Goal: Information Seeking & Learning: Learn about a topic

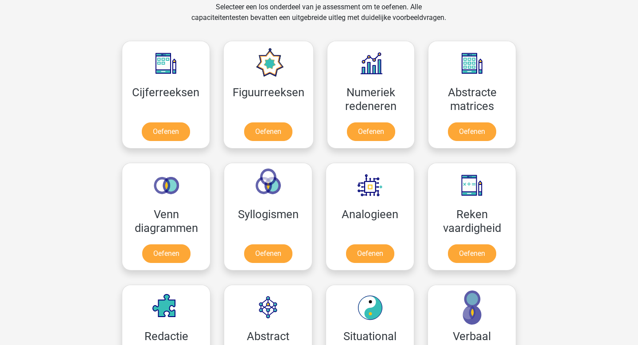
scroll to position [408, 0]
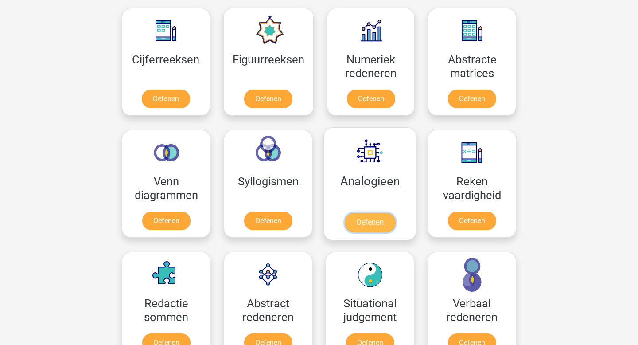
click at [359, 221] on link "Oefenen" at bounding box center [370, 222] width 51 height 19
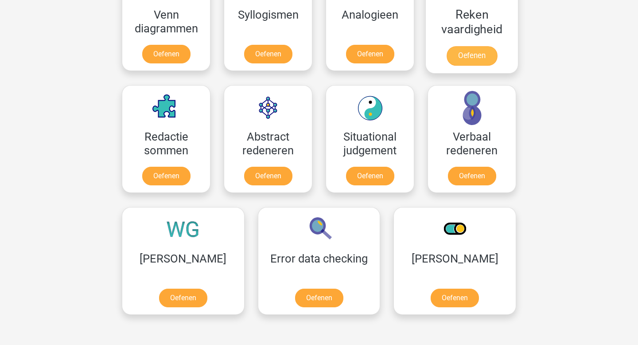
scroll to position [639, 0]
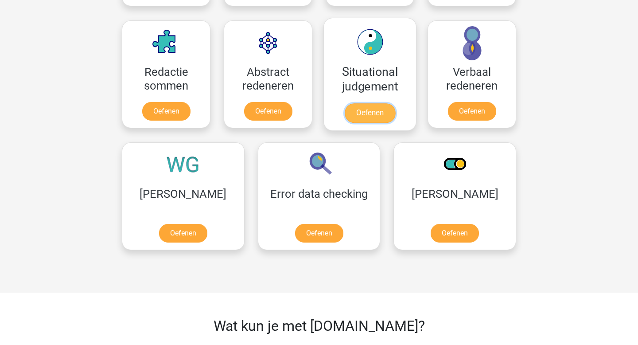
click at [380, 109] on link "Oefenen" at bounding box center [370, 112] width 51 height 19
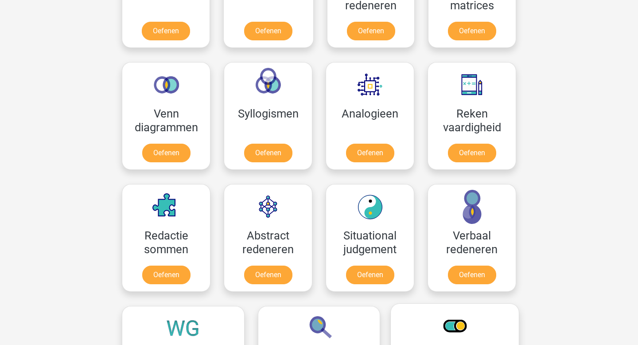
scroll to position [472, 0]
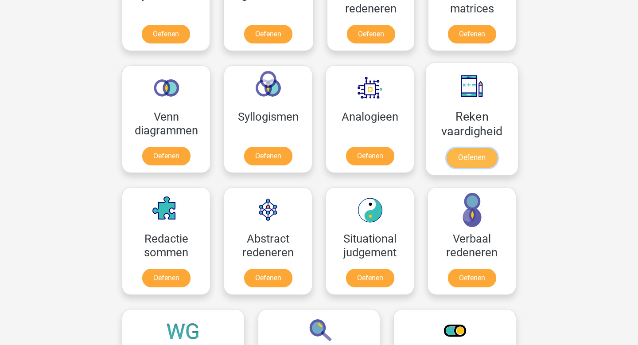
click at [476, 151] on link "Oefenen" at bounding box center [472, 157] width 51 height 19
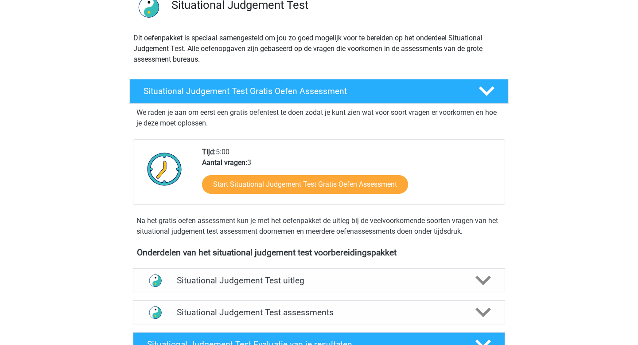
scroll to position [140, 0]
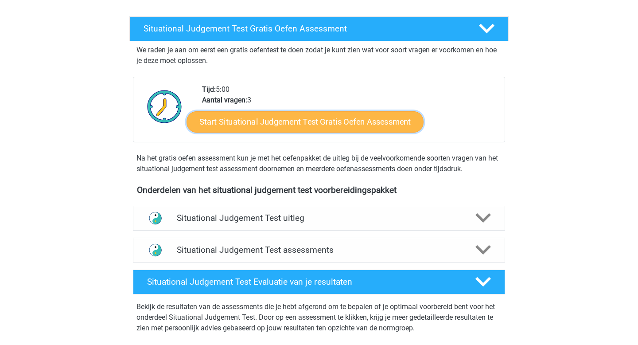
click at [259, 125] on link "Start Situational Judgement Test Gratis Oefen Assessment" at bounding box center [305, 121] width 237 height 21
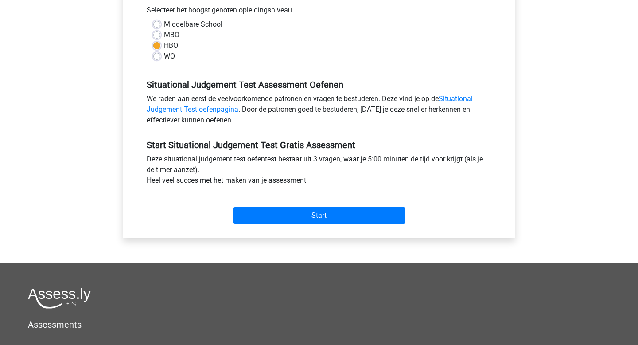
scroll to position [223, 0]
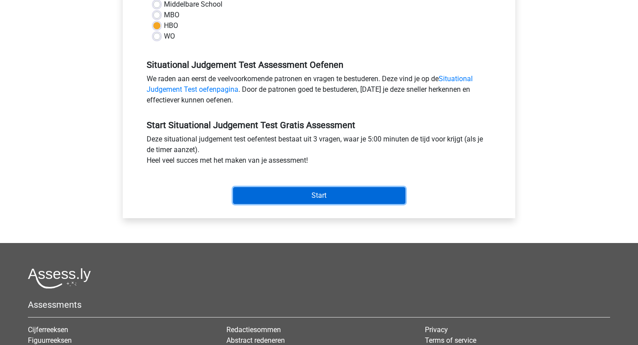
click at [330, 197] on input "Start" at bounding box center [319, 195] width 172 height 17
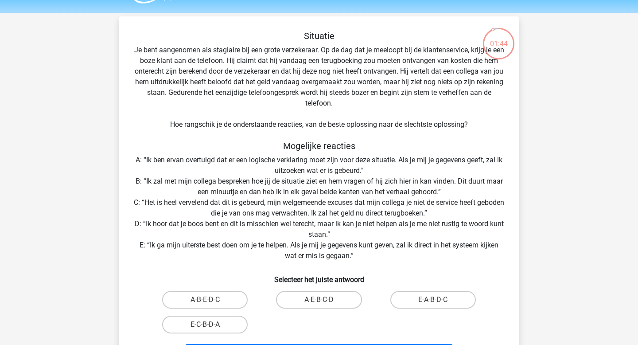
scroll to position [26, 0]
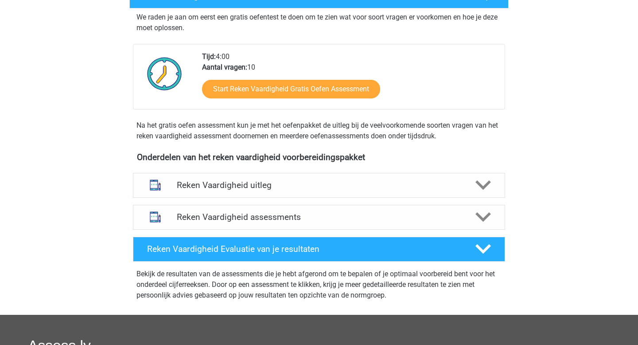
scroll to position [174, 0]
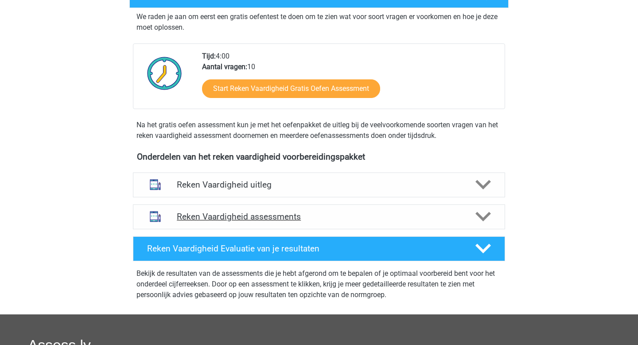
click at [359, 220] on h4 "Reken Vaardigheid assessments" at bounding box center [319, 216] width 284 height 10
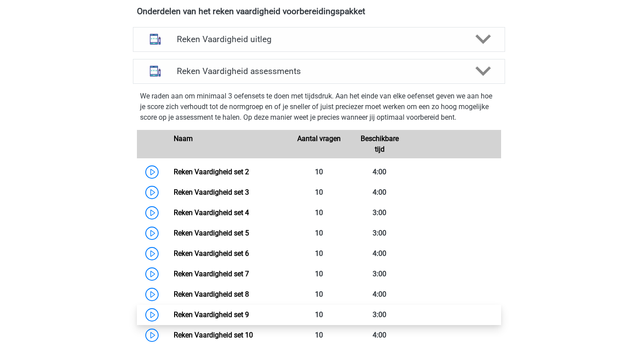
scroll to position [302, 0]
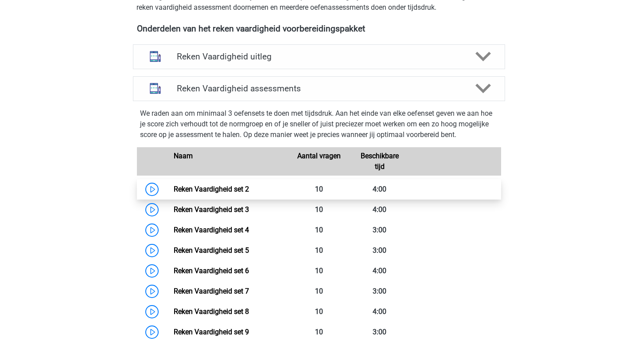
click at [174, 189] on link "Reken Vaardigheid set 2" at bounding box center [211, 189] width 75 height 8
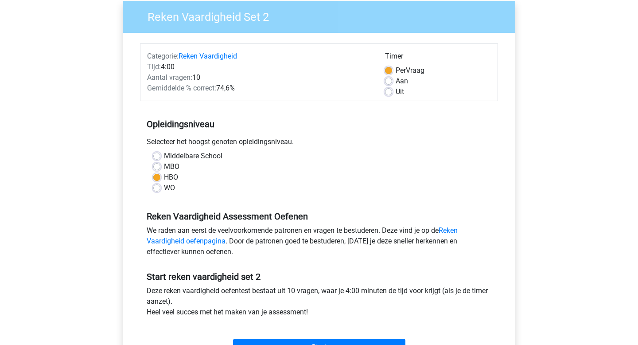
scroll to position [109, 0]
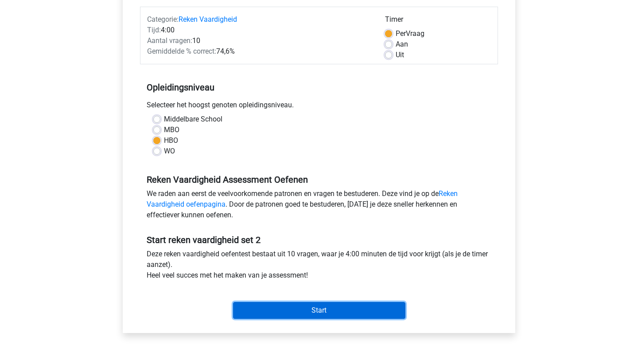
click at [276, 309] on input "Start" at bounding box center [319, 310] width 172 height 17
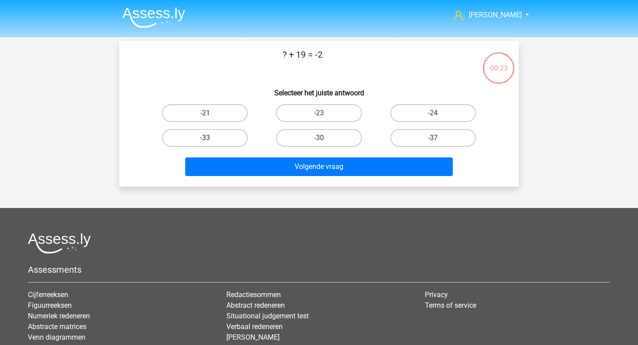
click at [210, 117] on input "-21" at bounding box center [208, 116] width 6 height 6
radio input "true"
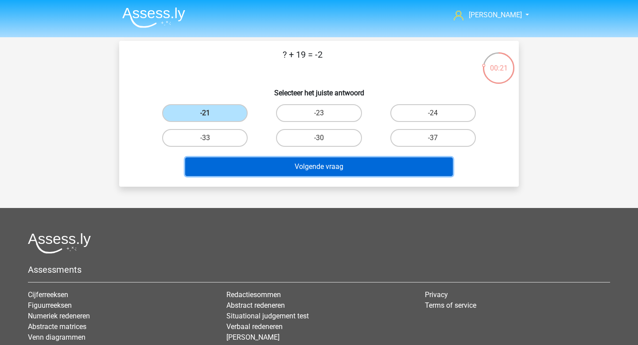
click at [344, 172] on button "Volgende vraag" at bounding box center [319, 166] width 268 height 19
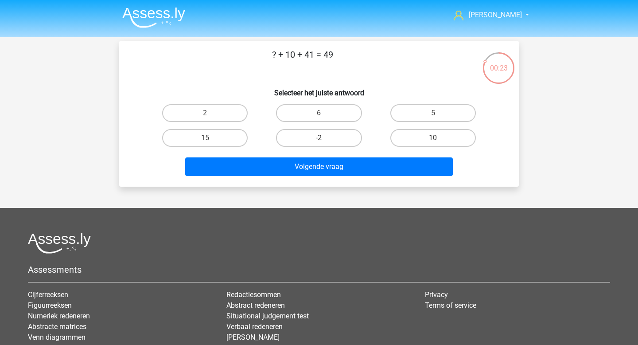
click at [319, 142] on input "-2" at bounding box center [322, 141] width 6 height 6
radio input "true"
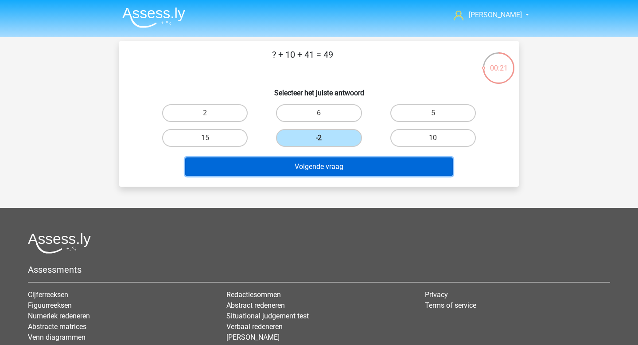
click at [317, 171] on button "Volgende vraag" at bounding box center [319, 166] width 268 height 19
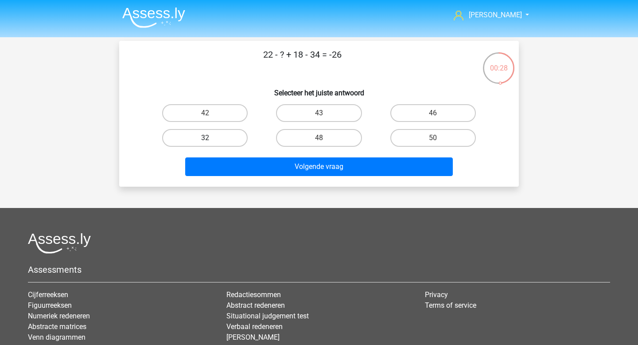
click at [223, 133] on label "32" at bounding box center [205, 138] width 86 height 18
click at [211, 138] on input "32" at bounding box center [208, 141] width 6 height 6
radio input "true"
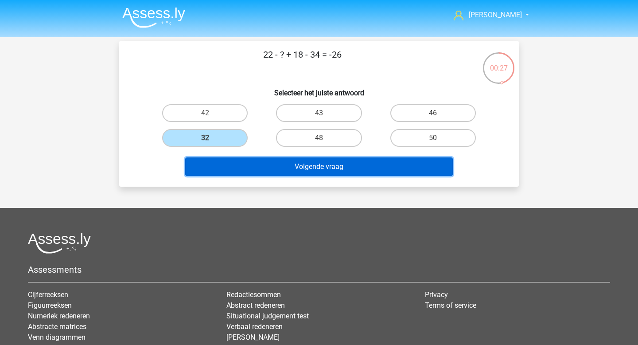
click at [306, 163] on button "Volgende vraag" at bounding box center [319, 166] width 268 height 19
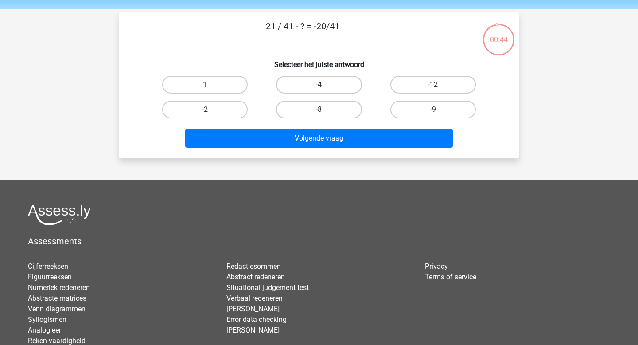
scroll to position [27, 0]
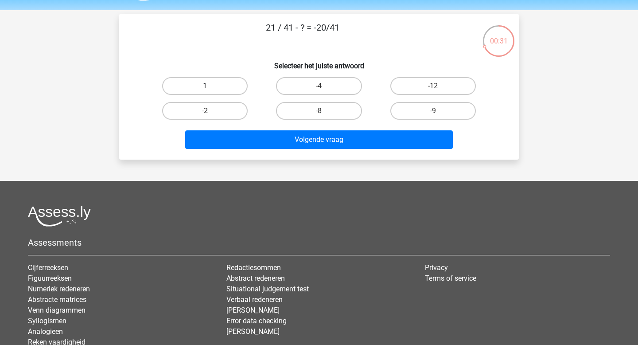
click at [215, 89] on label "1" at bounding box center [205, 86] width 86 height 18
click at [211, 89] on input "1" at bounding box center [208, 89] width 6 height 6
radio input "true"
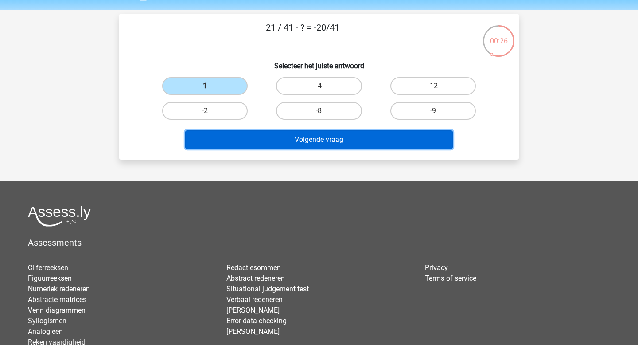
click at [334, 143] on button "Volgende vraag" at bounding box center [319, 139] width 268 height 19
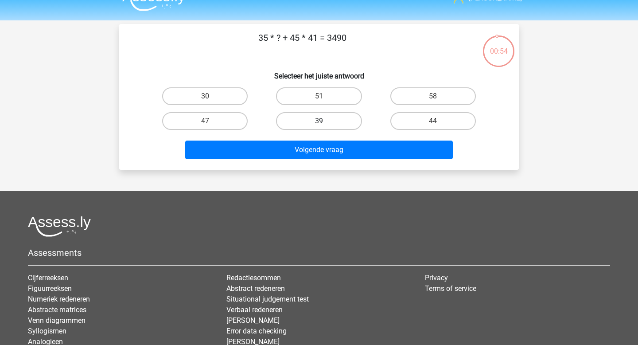
scroll to position [0, 0]
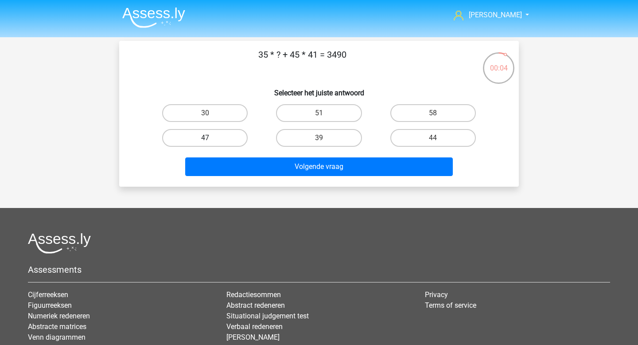
click at [231, 132] on label "47" at bounding box center [205, 138] width 86 height 18
click at [211, 138] on input "47" at bounding box center [208, 141] width 6 height 6
radio input "true"
click at [316, 116] on label "8" at bounding box center [319, 113] width 86 height 18
click at [319, 116] on input "8" at bounding box center [322, 116] width 6 height 6
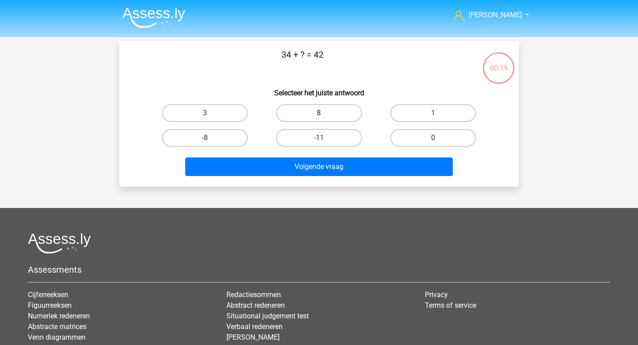
radio input "true"
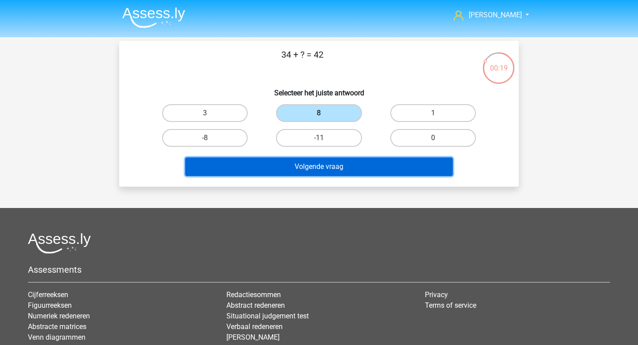
click at [331, 166] on button "Volgende vraag" at bounding box center [319, 166] width 268 height 19
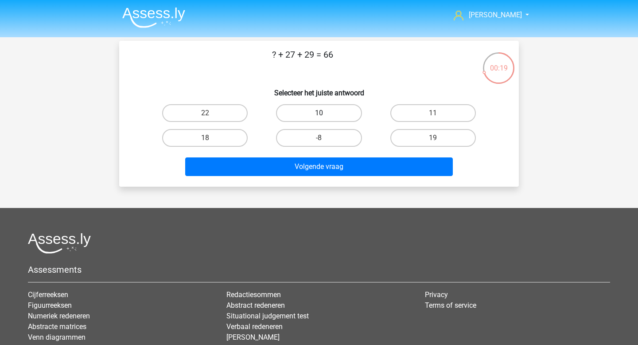
click at [327, 111] on label "10" at bounding box center [319, 113] width 86 height 18
click at [325, 113] on input "10" at bounding box center [322, 116] width 6 height 6
radio input "true"
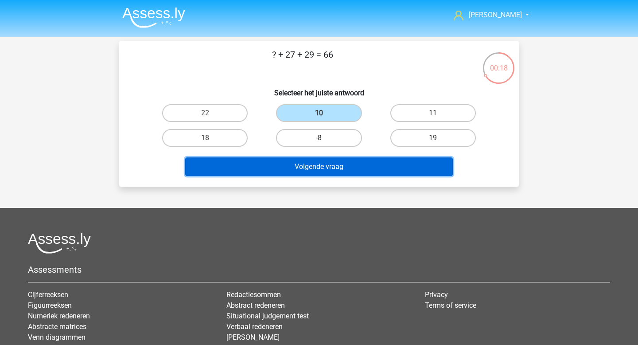
click at [336, 167] on button "Volgende vraag" at bounding box center [319, 166] width 268 height 19
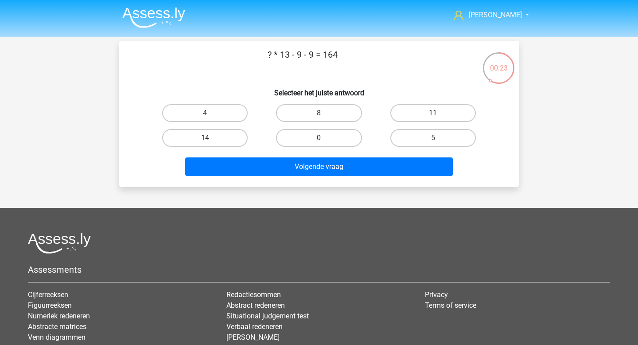
click at [228, 140] on label "14" at bounding box center [205, 138] width 86 height 18
click at [211, 140] on input "14" at bounding box center [208, 141] width 6 height 6
radio input "true"
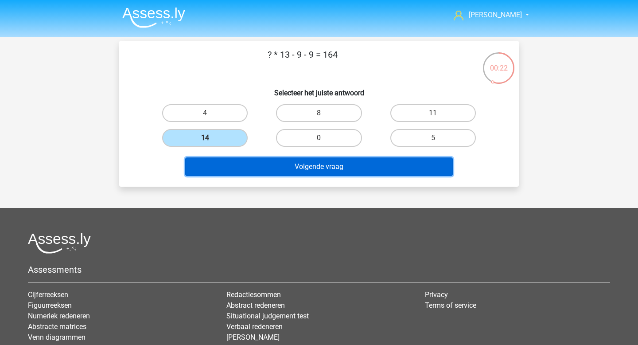
click at [282, 166] on button "Volgende vraag" at bounding box center [319, 166] width 268 height 19
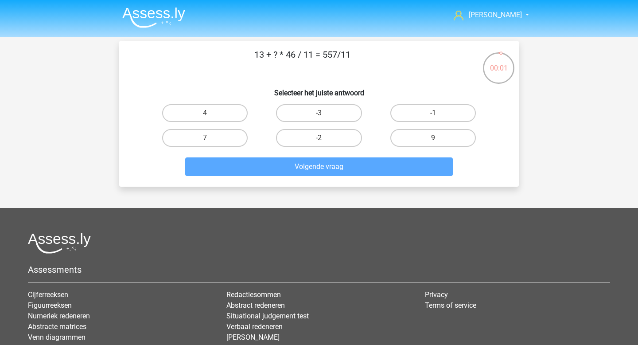
click at [371, 115] on div "-3" at bounding box center [318, 113] width 107 height 18
click at [431, 118] on label "-1" at bounding box center [433, 113] width 86 height 18
click at [433, 118] on input "-1" at bounding box center [436, 116] width 6 height 6
radio input "true"
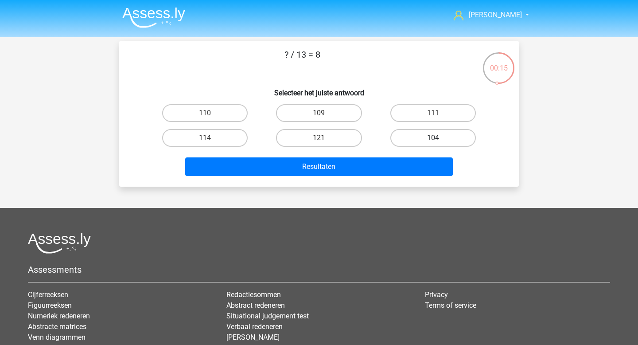
click at [429, 134] on label "104" at bounding box center [433, 138] width 86 height 18
click at [433, 138] on input "104" at bounding box center [436, 141] width 6 height 6
radio input "true"
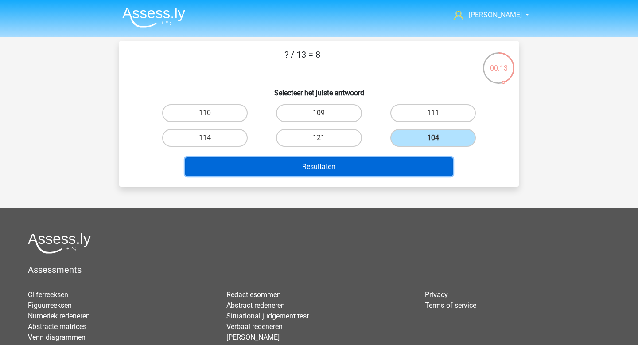
click at [396, 165] on button "Resultaten" at bounding box center [319, 166] width 268 height 19
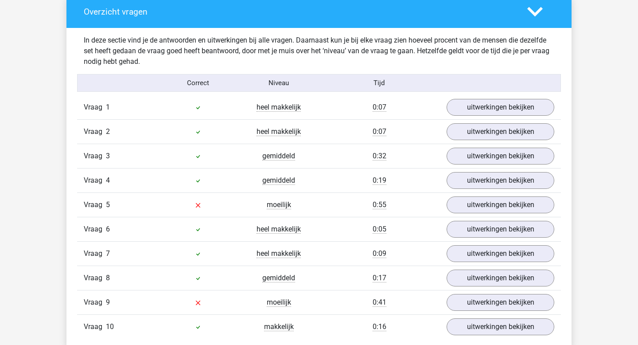
scroll to position [500, 0]
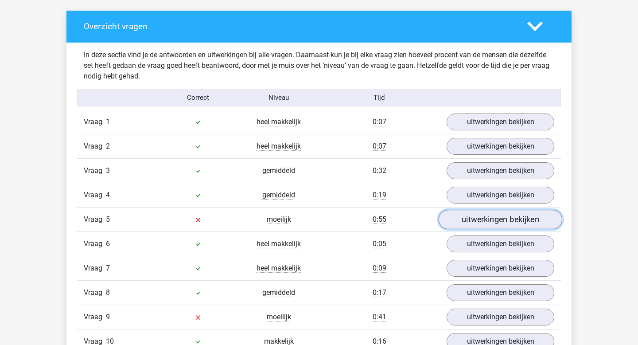
click at [514, 225] on link "uitwerkingen bekijken" at bounding box center [501, 219] width 124 height 19
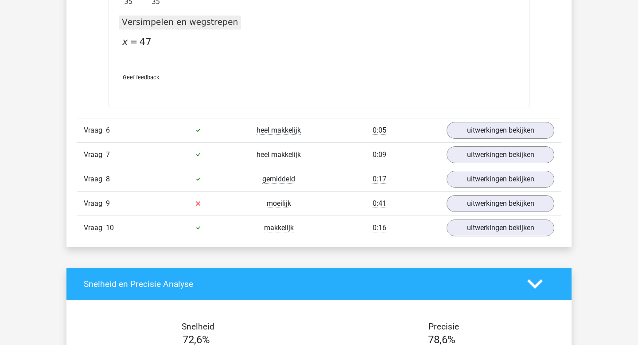
scroll to position [1093, 0]
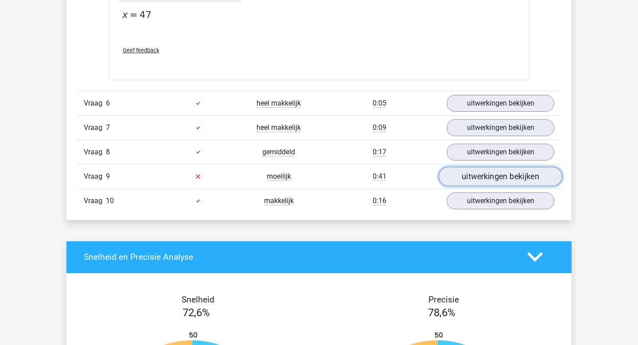
click at [515, 174] on link "uitwerkingen bekijken" at bounding box center [501, 176] width 124 height 19
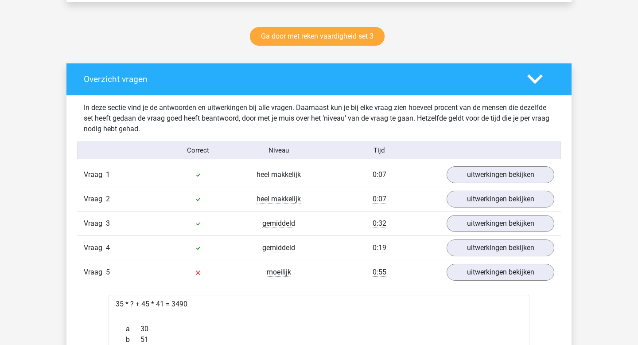
scroll to position [0, 0]
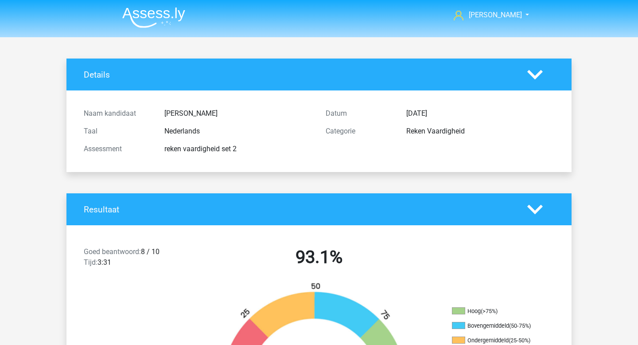
click at [164, 19] on img at bounding box center [153, 17] width 63 height 21
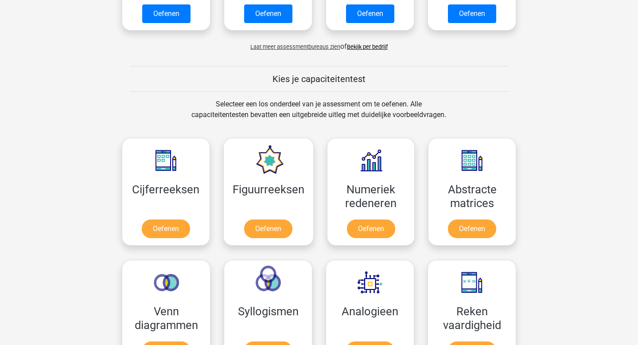
scroll to position [290, 0]
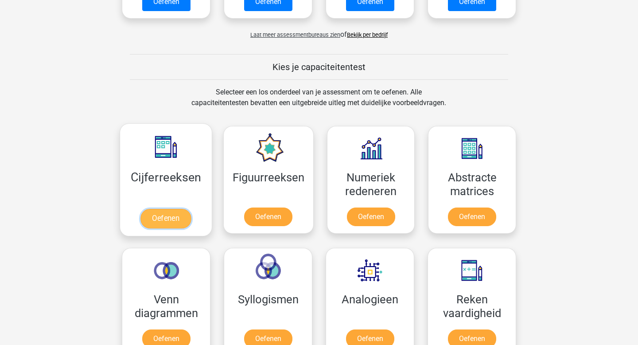
click at [175, 217] on link "Oefenen" at bounding box center [165, 218] width 51 height 19
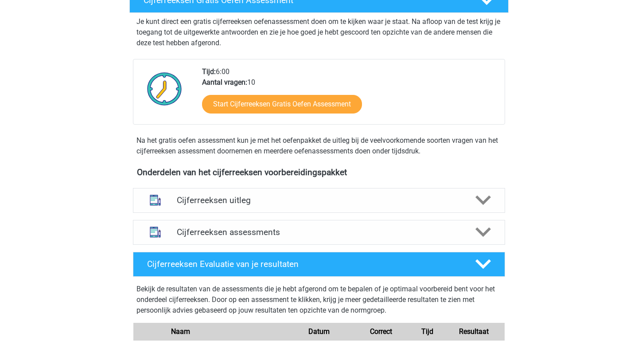
scroll to position [180, 0]
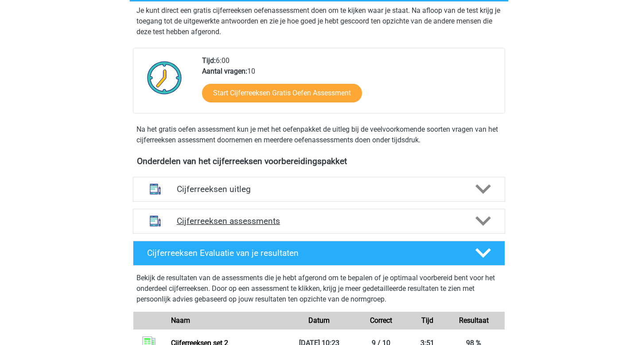
click at [360, 234] on div "Cijferreeksen assessments" at bounding box center [319, 221] width 372 height 25
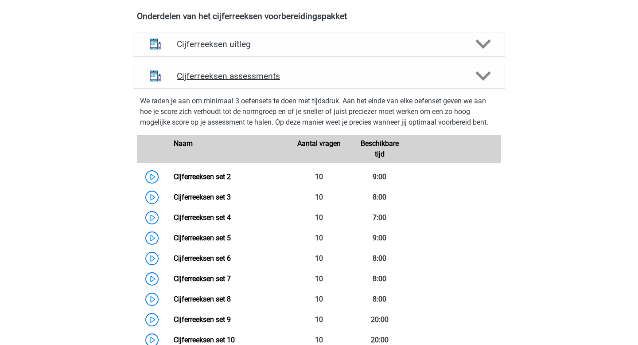
scroll to position [328, 0]
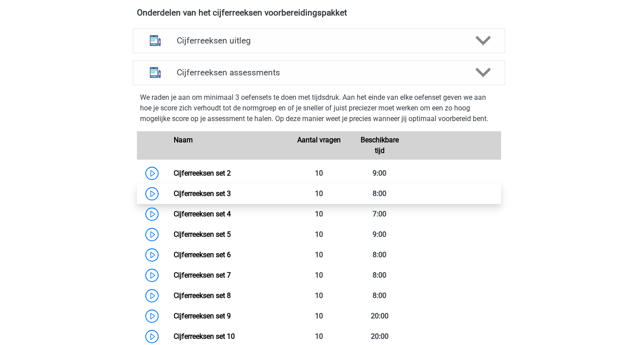
click at [174, 198] on link "Cijferreeksen set 3" at bounding box center [202, 193] width 57 height 8
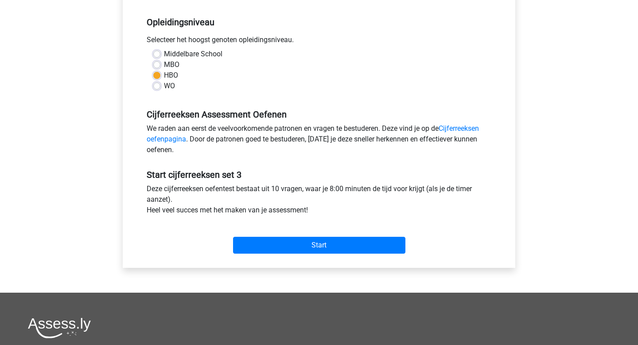
scroll to position [193, 0]
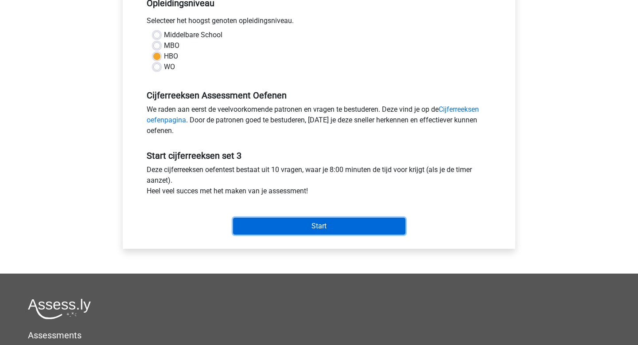
click at [329, 230] on input "Start" at bounding box center [319, 226] width 172 height 17
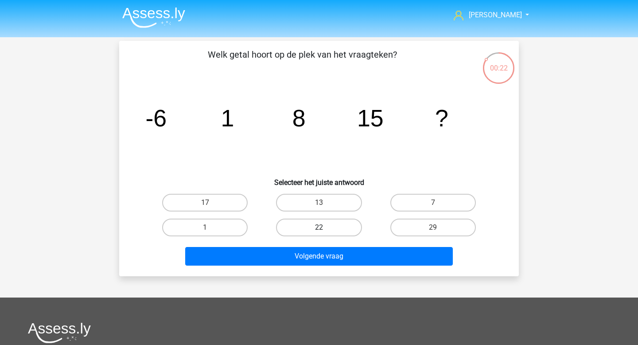
click at [333, 231] on label "22" at bounding box center [319, 227] width 86 height 18
click at [325, 231] on input "22" at bounding box center [322, 230] width 6 height 6
radio input "true"
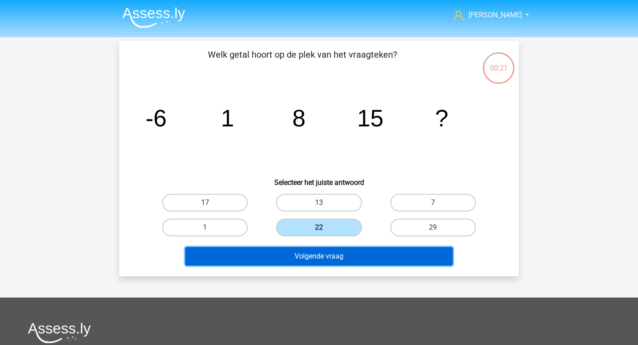
click at [334, 254] on button "Volgende vraag" at bounding box center [319, 256] width 268 height 19
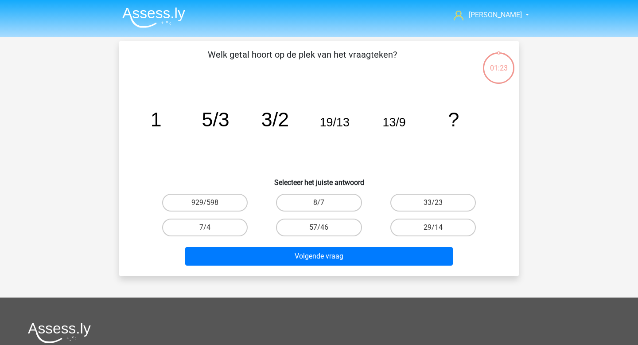
scroll to position [41, 0]
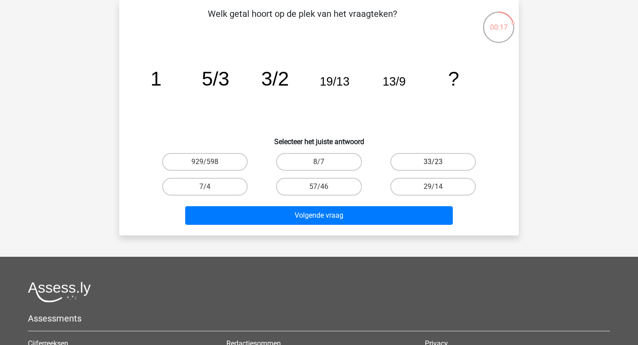
click at [416, 162] on label "33/23" at bounding box center [433, 162] width 86 height 18
click at [433, 162] on input "33/23" at bounding box center [436, 165] width 6 height 6
radio input "true"
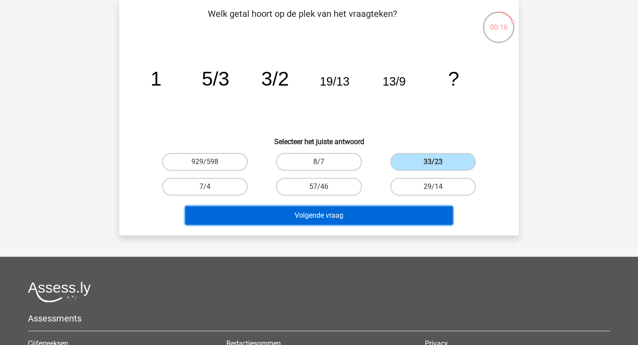
click at [362, 219] on button "Volgende vraag" at bounding box center [319, 215] width 268 height 19
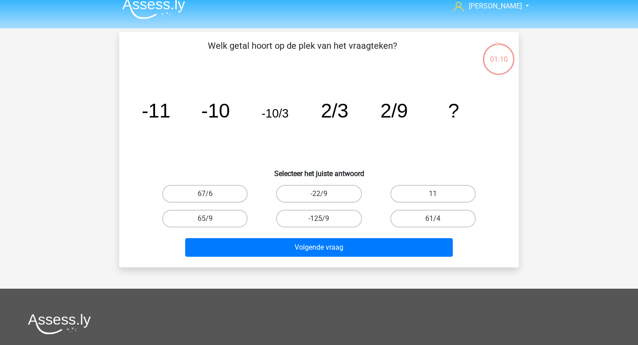
scroll to position [3, 0]
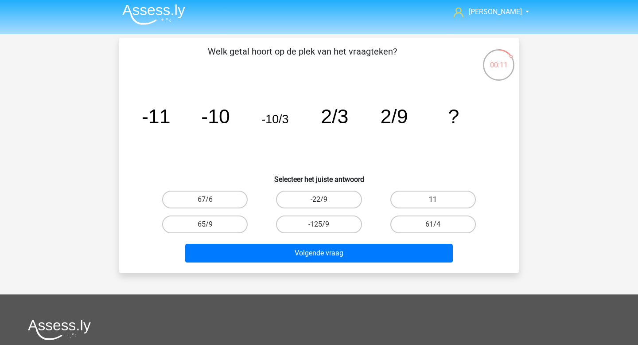
click at [326, 199] on label "-22/9" at bounding box center [319, 200] width 86 height 18
click at [325, 199] on input "-22/9" at bounding box center [322, 202] width 6 height 6
radio input "true"
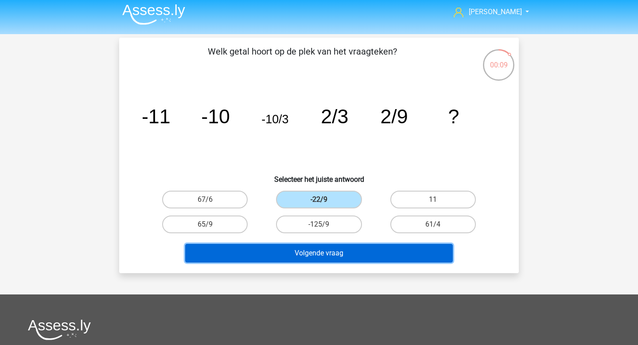
click at [317, 249] on button "Volgende vraag" at bounding box center [319, 253] width 268 height 19
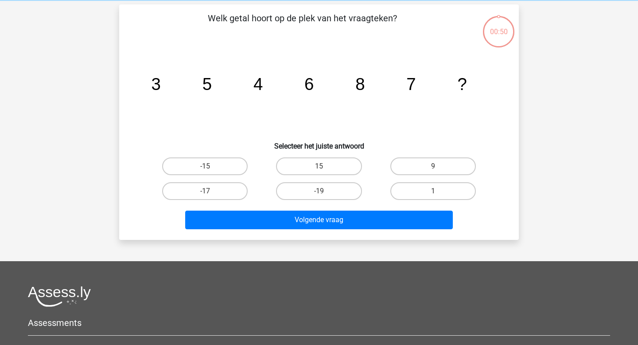
scroll to position [41, 0]
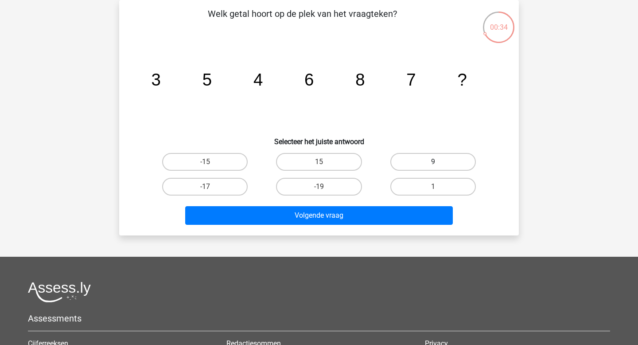
click at [463, 164] on label "9" at bounding box center [433, 162] width 86 height 18
click at [439, 164] on input "9" at bounding box center [436, 165] width 6 height 6
radio input "true"
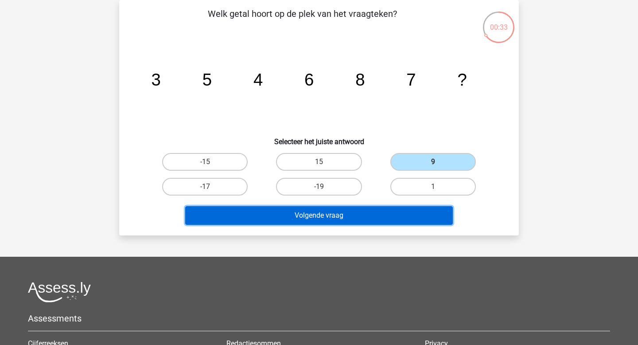
click at [351, 212] on button "Volgende vraag" at bounding box center [319, 215] width 268 height 19
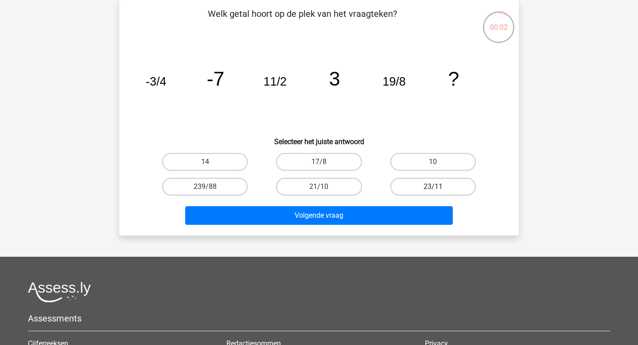
click at [416, 191] on label "23/11" at bounding box center [433, 187] width 86 height 18
click at [433, 191] on input "23/11" at bounding box center [436, 190] width 6 height 6
radio input "true"
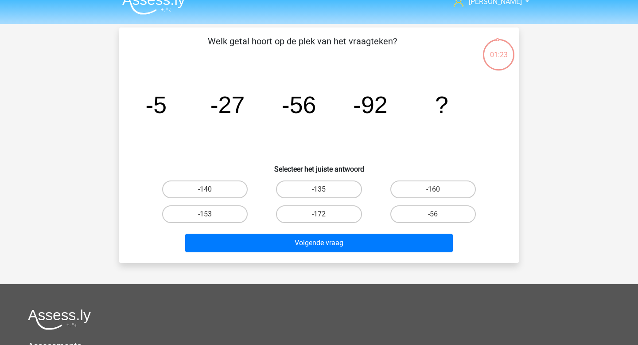
scroll to position [15, 0]
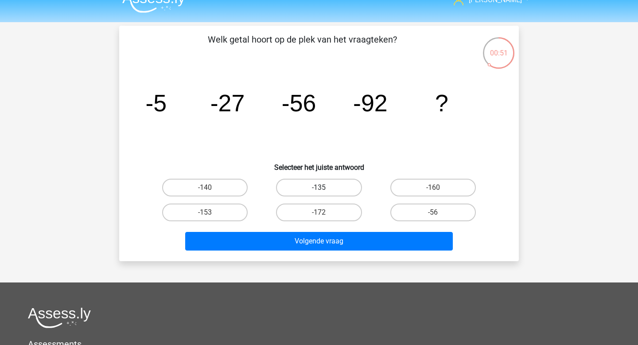
click at [346, 189] on label "-135" at bounding box center [319, 188] width 86 height 18
click at [325, 189] on input "-135" at bounding box center [322, 190] width 6 height 6
radio input "true"
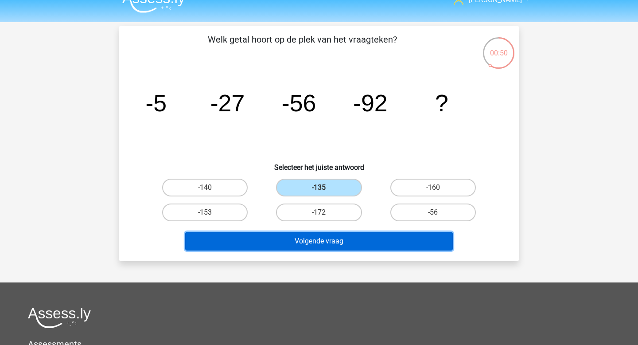
click at [337, 245] on button "Volgende vraag" at bounding box center [319, 241] width 268 height 19
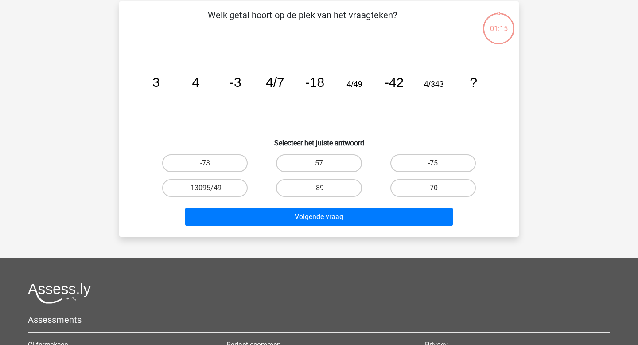
scroll to position [41, 0]
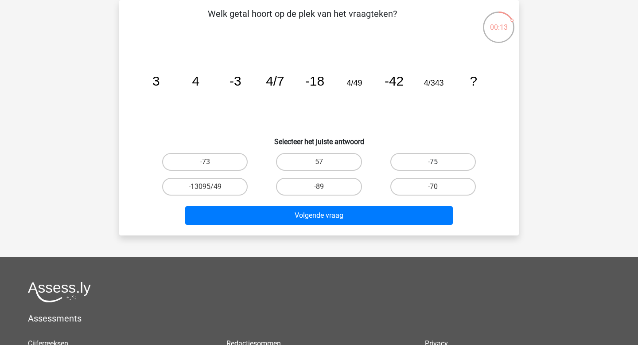
click at [416, 162] on label "-75" at bounding box center [433, 162] width 86 height 18
click at [433, 162] on input "-75" at bounding box center [436, 165] width 6 height 6
radio input "true"
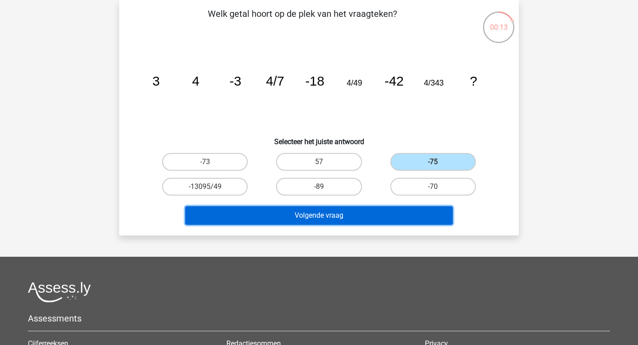
click at [356, 212] on button "Volgende vraag" at bounding box center [319, 215] width 268 height 19
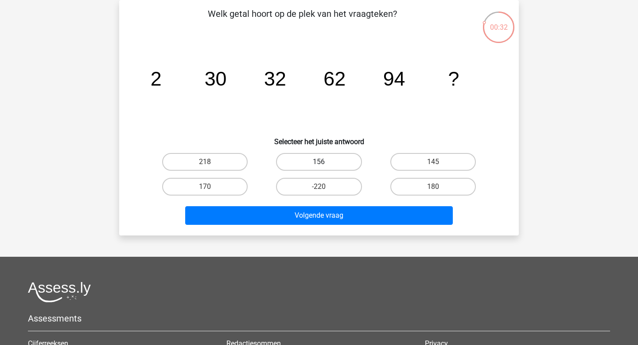
click at [335, 160] on label "156" at bounding box center [319, 162] width 86 height 18
click at [325, 162] on input "156" at bounding box center [322, 165] width 6 height 6
radio input "true"
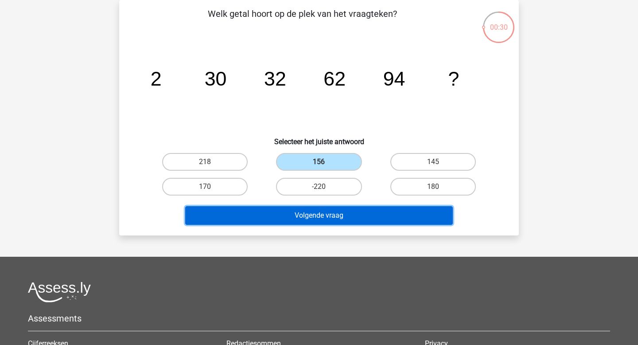
click at [339, 218] on button "Volgende vraag" at bounding box center [319, 215] width 268 height 19
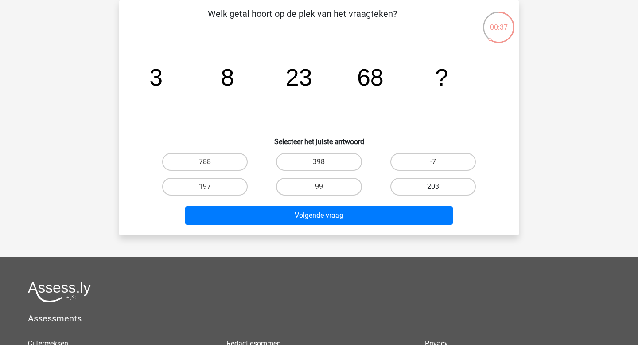
click at [413, 189] on label "203" at bounding box center [433, 187] width 86 height 18
click at [433, 189] on input "203" at bounding box center [436, 190] width 6 height 6
radio input "true"
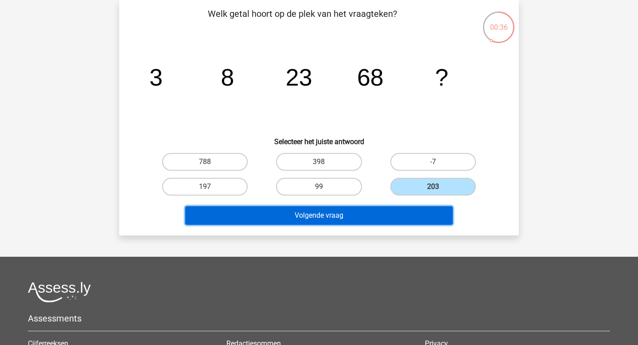
click at [377, 213] on button "Volgende vraag" at bounding box center [319, 215] width 268 height 19
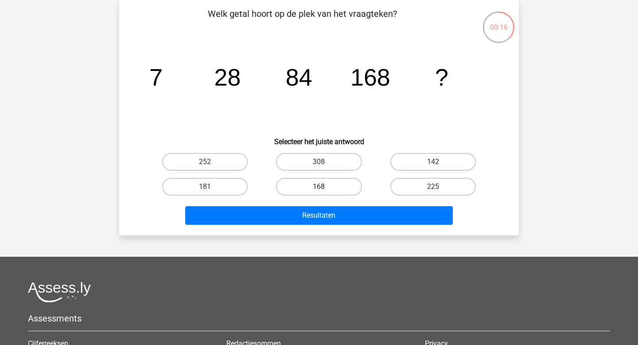
click at [303, 187] on label "168" at bounding box center [319, 187] width 86 height 18
click at [319, 187] on input "168" at bounding box center [322, 190] width 6 height 6
radio input "true"
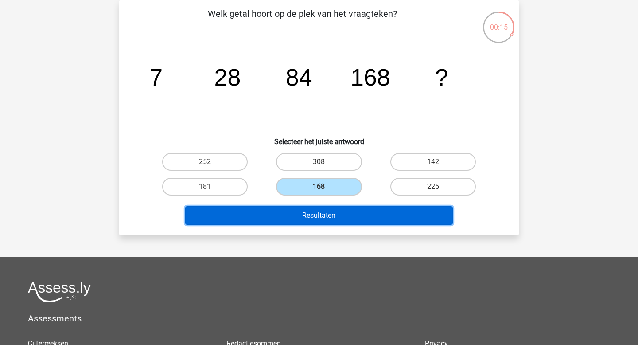
click at [305, 211] on button "Resultaten" at bounding box center [319, 215] width 268 height 19
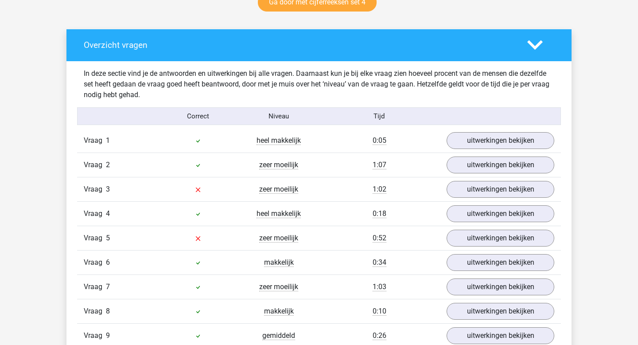
scroll to position [505, 0]
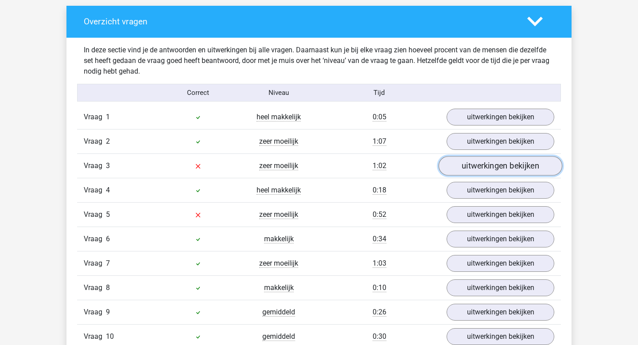
click at [488, 167] on link "uitwerkingen bekijken" at bounding box center [501, 165] width 124 height 19
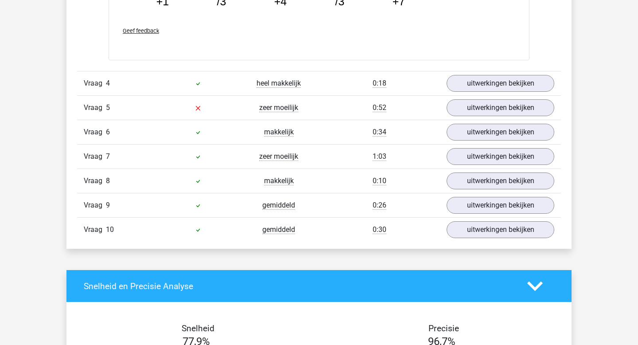
scroll to position [974, 0]
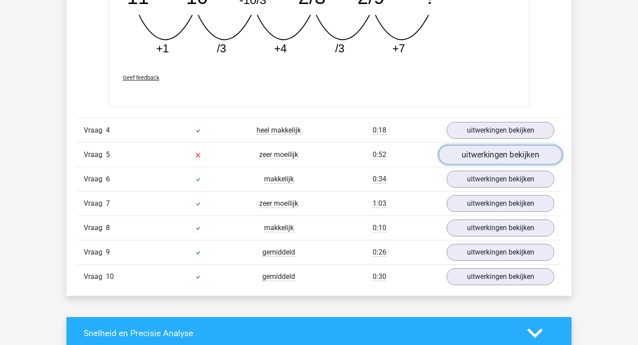
click at [474, 158] on link "uitwerkingen bekijken" at bounding box center [501, 154] width 124 height 19
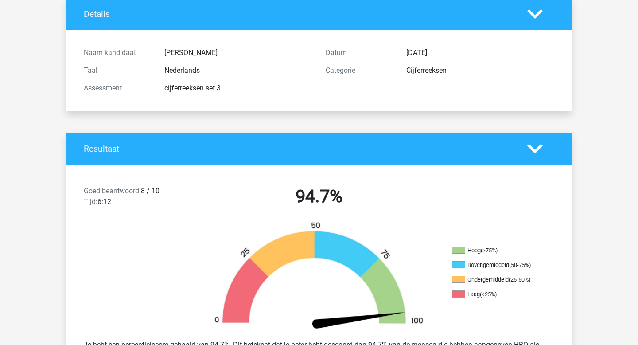
scroll to position [0, 0]
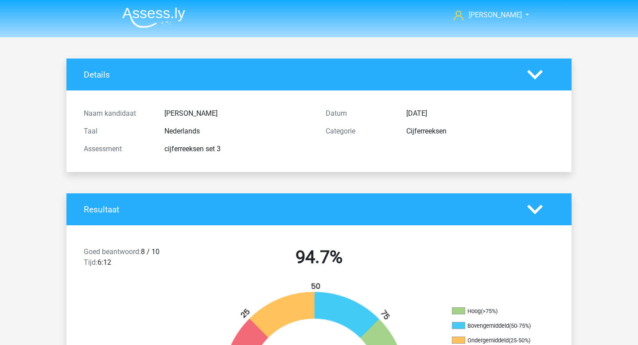
click at [145, 15] on img at bounding box center [153, 17] width 63 height 21
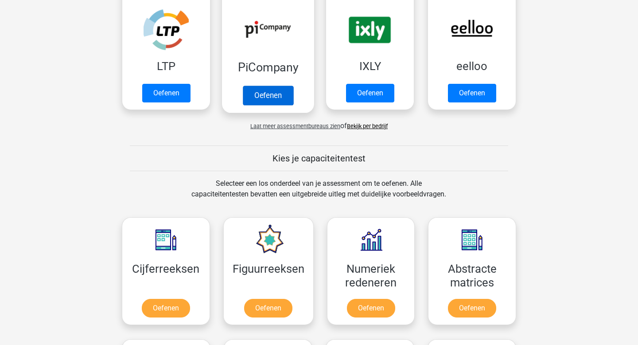
scroll to position [307, 0]
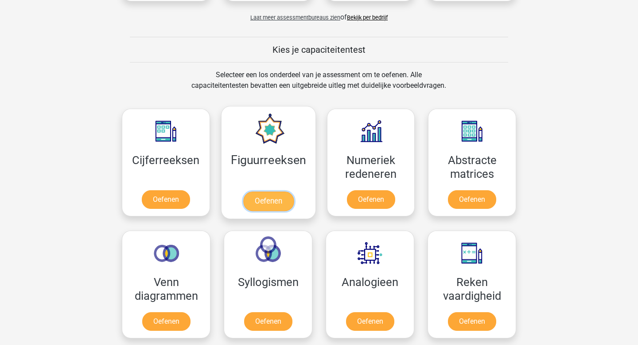
click at [274, 203] on link "Oefenen" at bounding box center [268, 200] width 51 height 19
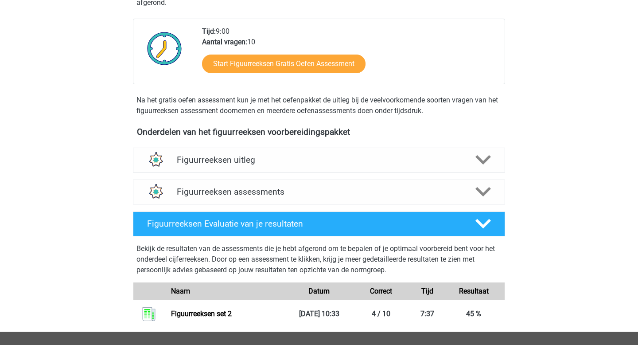
scroll to position [347, 0]
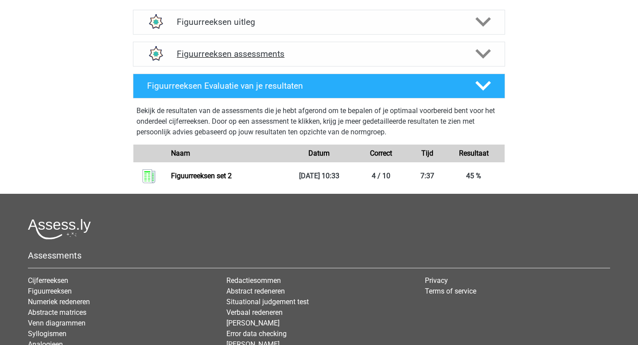
click at [266, 55] on h4 "Figuurreeksen assessments" at bounding box center [319, 54] width 284 height 10
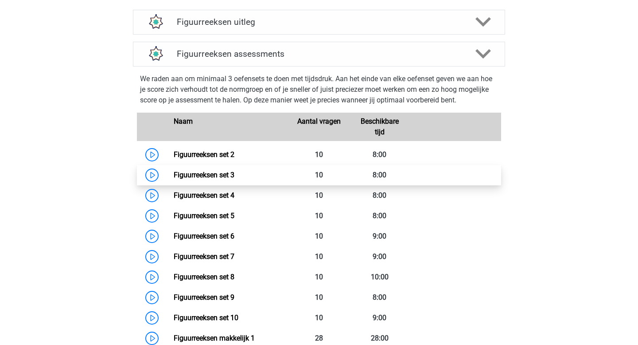
click at [174, 177] on link "Figuurreeksen set 3" at bounding box center [204, 175] width 61 height 8
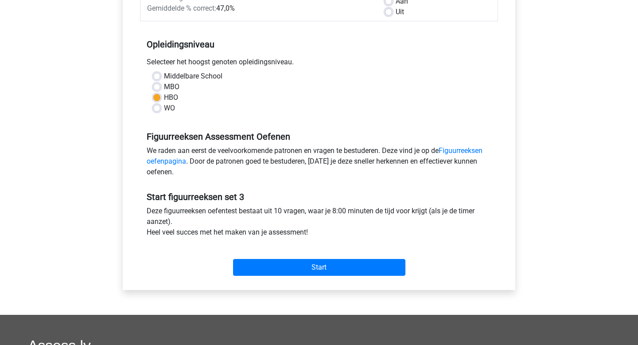
scroll to position [185, 0]
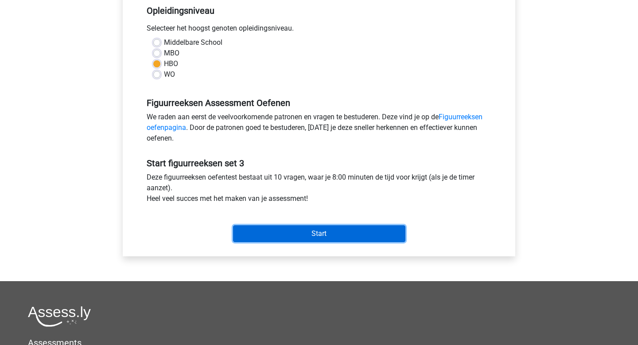
click at [275, 241] on input "Start" at bounding box center [319, 233] width 172 height 17
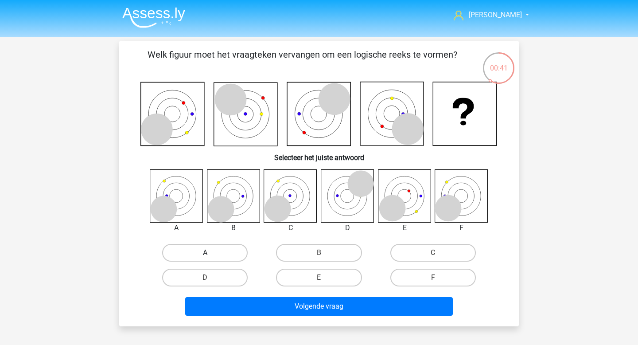
click at [221, 257] on label "A" at bounding box center [205, 253] width 86 height 18
click at [211, 257] on input "A" at bounding box center [208, 256] width 6 height 6
radio input "true"
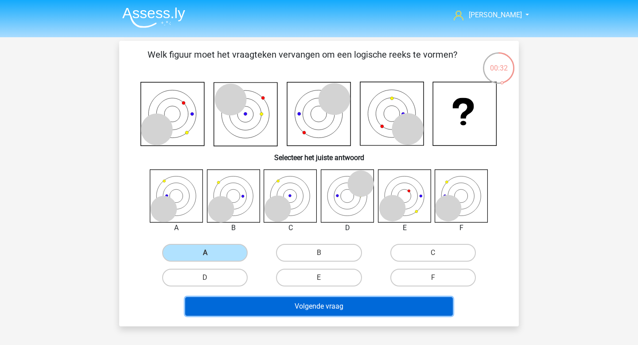
click at [310, 302] on button "Volgende vraag" at bounding box center [319, 306] width 268 height 19
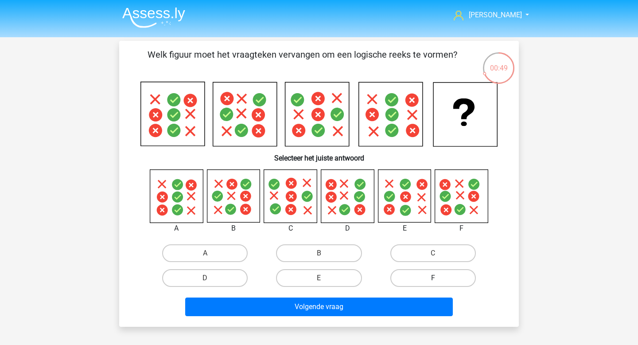
click at [406, 277] on label "F" at bounding box center [433, 278] width 86 height 18
click at [433, 278] on input "F" at bounding box center [436, 281] width 6 height 6
radio input "true"
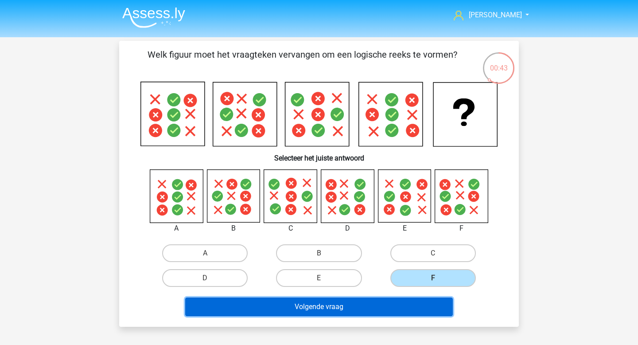
click at [347, 313] on button "Volgende vraag" at bounding box center [319, 306] width 268 height 19
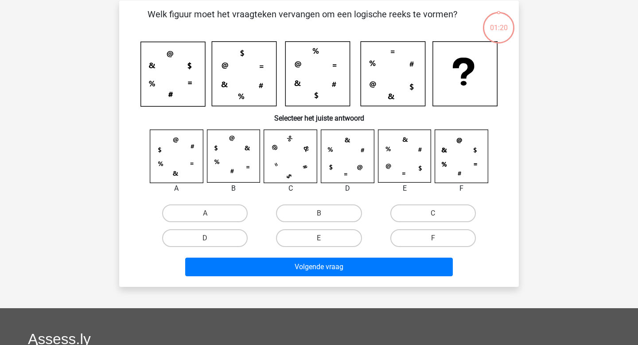
scroll to position [41, 0]
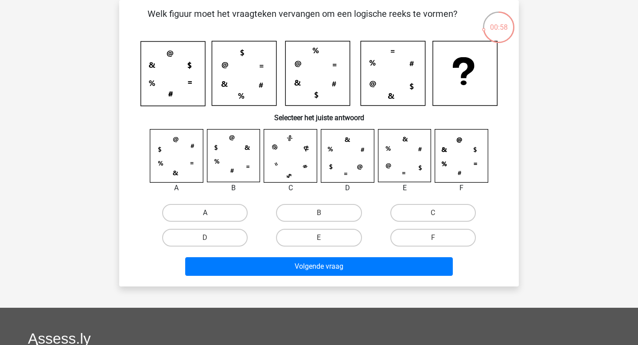
click at [211, 205] on label "A" at bounding box center [205, 213] width 86 height 18
click at [211, 213] on input "A" at bounding box center [208, 216] width 6 height 6
radio input "true"
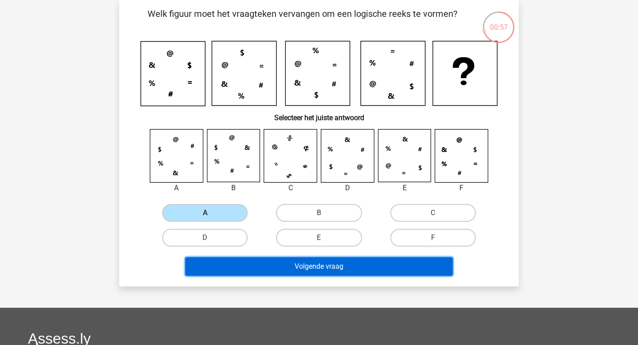
click at [346, 266] on button "Volgende vraag" at bounding box center [319, 266] width 268 height 19
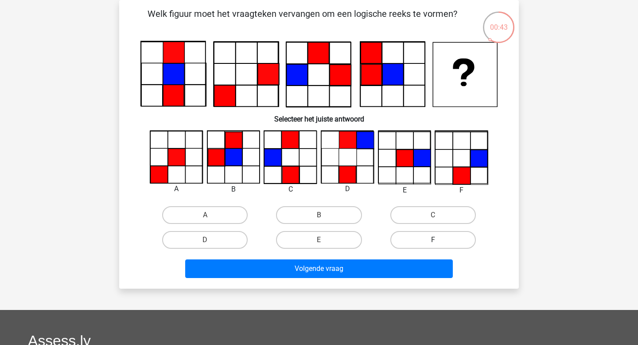
click at [452, 234] on label "F" at bounding box center [433, 240] width 86 height 18
click at [439, 240] on input "F" at bounding box center [436, 243] width 6 height 6
radio input "true"
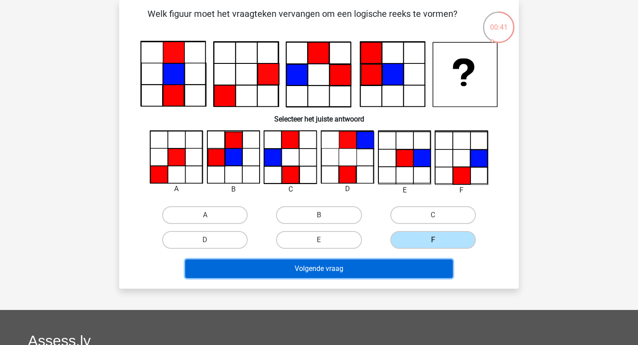
click at [379, 270] on button "Volgende vraag" at bounding box center [319, 268] width 268 height 19
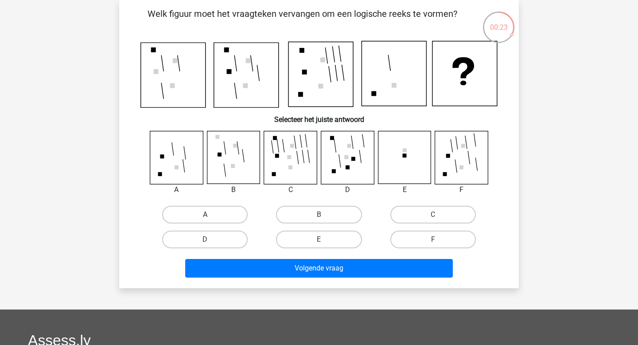
click at [207, 213] on label "A" at bounding box center [205, 215] width 86 height 18
click at [207, 214] on input "A" at bounding box center [208, 217] width 6 height 6
radio input "true"
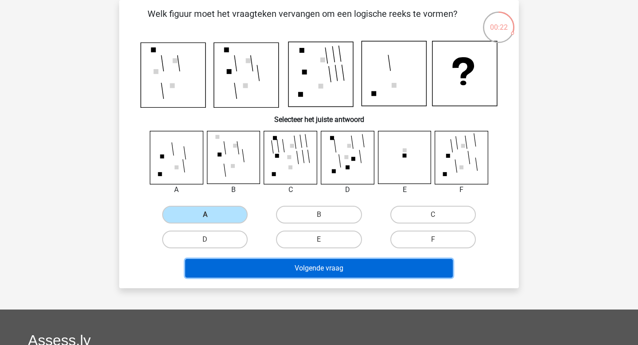
click at [354, 265] on button "Volgende vraag" at bounding box center [319, 268] width 268 height 19
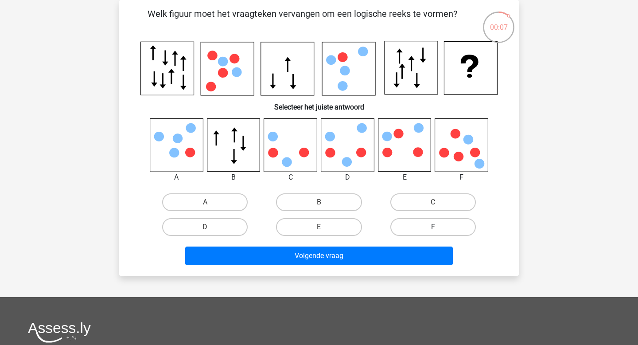
click at [422, 228] on label "F" at bounding box center [433, 227] width 86 height 18
click at [433, 228] on input "F" at bounding box center [436, 230] width 6 height 6
radio input "true"
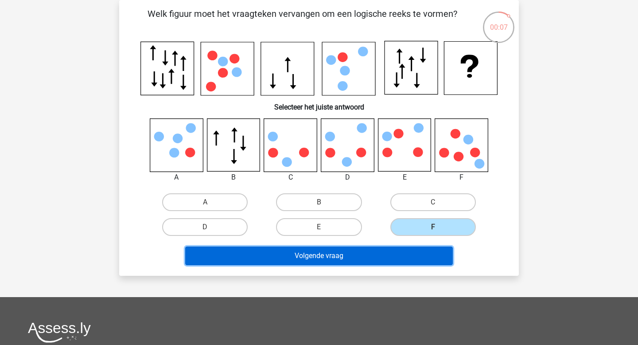
click at [389, 255] on button "Volgende vraag" at bounding box center [319, 255] width 268 height 19
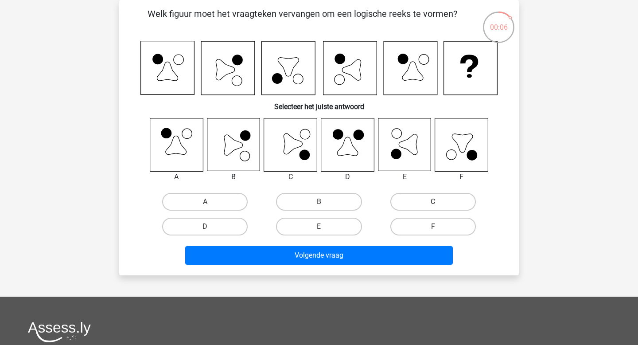
click at [432, 201] on label "C" at bounding box center [433, 202] width 86 height 18
click at [433, 202] on input "C" at bounding box center [436, 205] width 6 height 6
radio input "true"
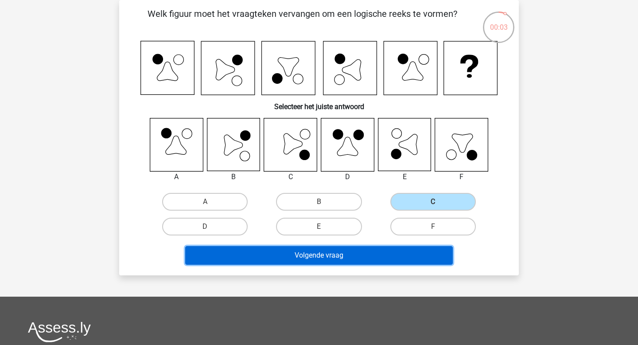
click at [329, 261] on button "Volgende vraag" at bounding box center [319, 255] width 268 height 19
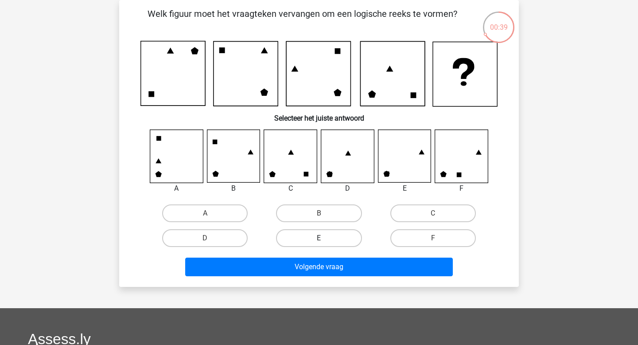
click at [340, 240] on label "E" at bounding box center [319, 238] width 86 height 18
click at [325, 240] on input "E" at bounding box center [322, 241] width 6 height 6
radio input "true"
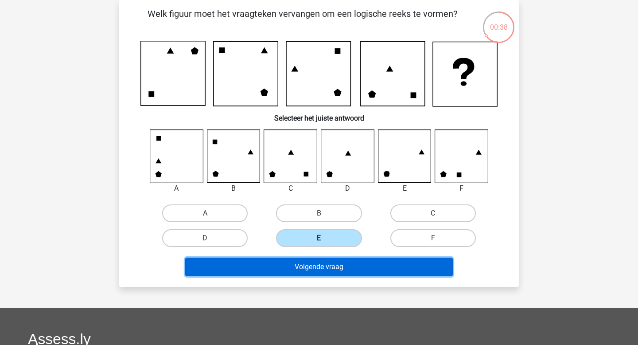
click at [347, 267] on button "Volgende vraag" at bounding box center [319, 266] width 268 height 19
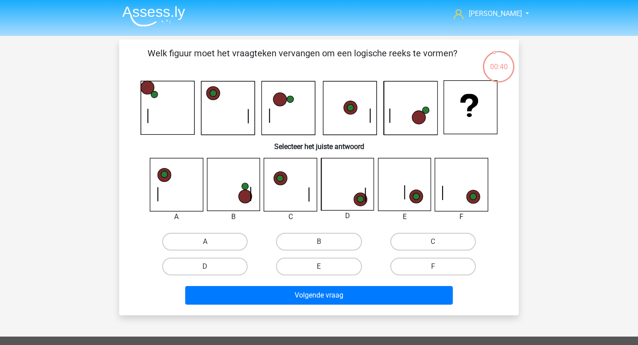
scroll to position [0, 0]
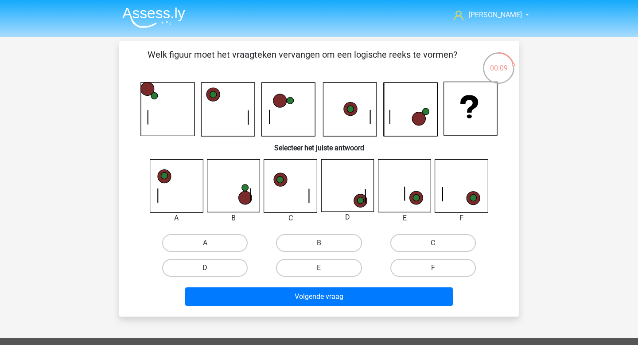
click at [222, 268] on label "D" at bounding box center [205, 268] width 86 height 18
click at [211, 268] on input "D" at bounding box center [208, 271] width 6 height 6
radio input "true"
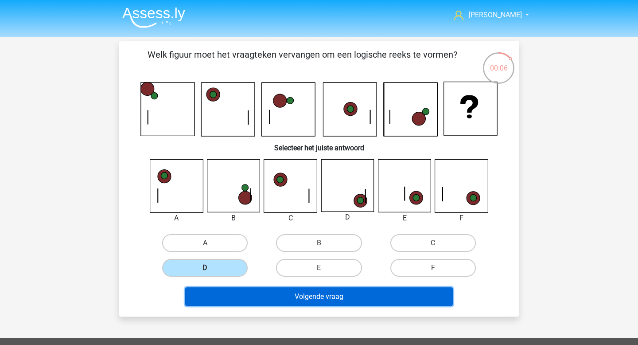
click at [330, 292] on button "Volgende vraag" at bounding box center [319, 296] width 268 height 19
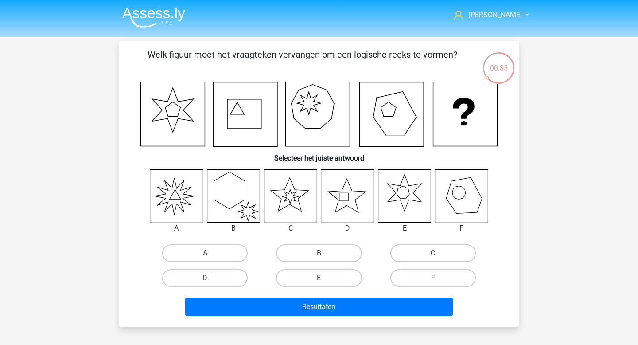
click at [194, 251] on label "A" at bounding box center [205, 253] width 86 height 18
click at [205, 253] on input "A" at bounding box center [208, 256] width 6 height 6
radio input "true"
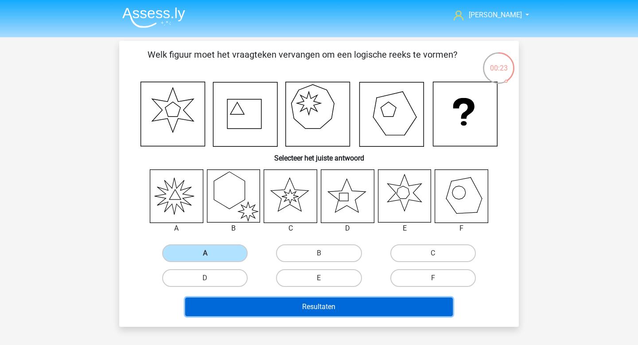
click at [331, 304] on button "Resultaten" at bounding box center [319, 306] width 268 height 19
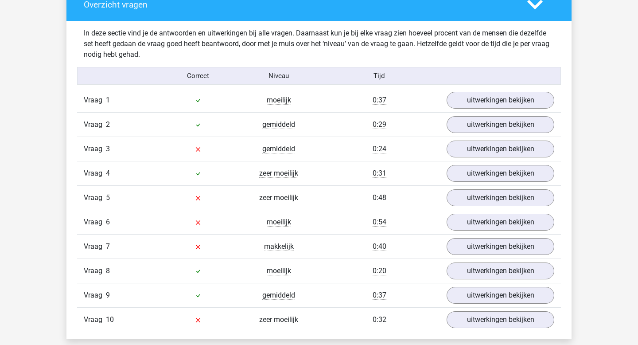
scroll to position [526, 0]
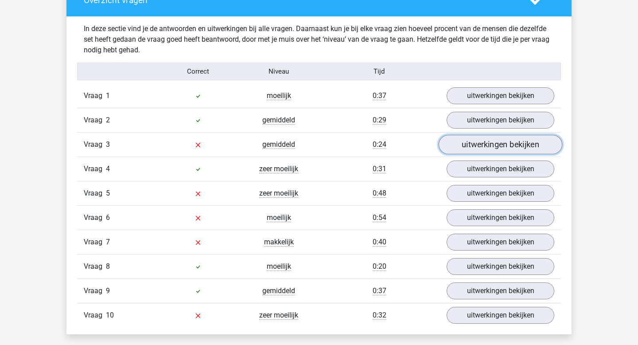
click at [500, 147] on link "uitwerkingen bekijken" at bounding box center [501, 144] width 124 height 19
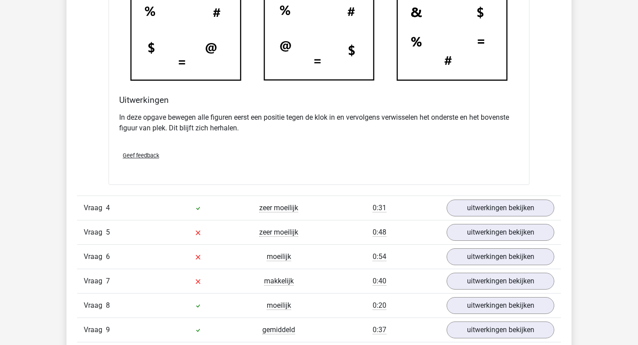
scroll to position [1042, 0]
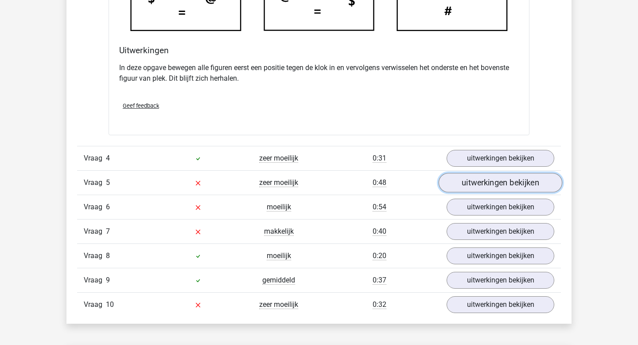
click at [526, 190] on link "uitwerkingen bekijken" at bounding box center [501, 182] width 124 height 19
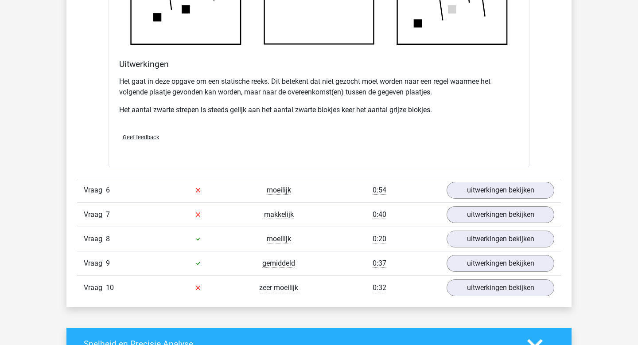
scroll to position [1638, 0]
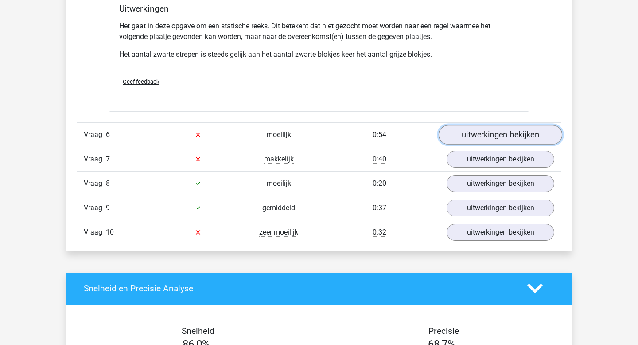
click at [460, 132] on link "uitwerkingen bekijken" at bounding box center [501, 134] width 124 height 19
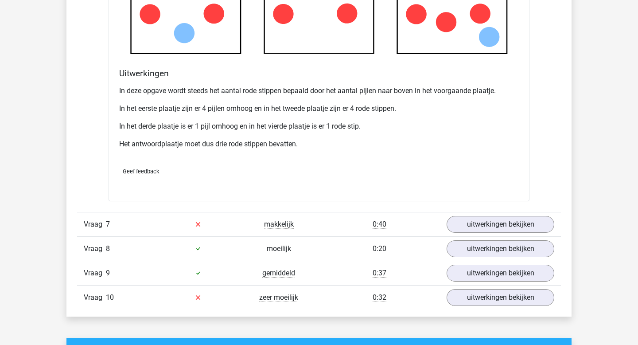
scroll to position [2178, 0]
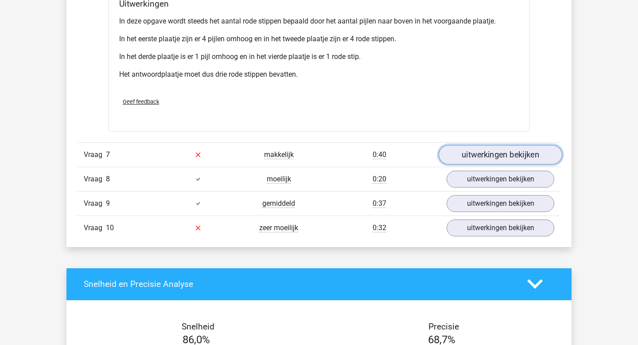
click at [471, 157] on link "uitwerkingen bekijken" at bounding box center [501, 154] width 124 height 19
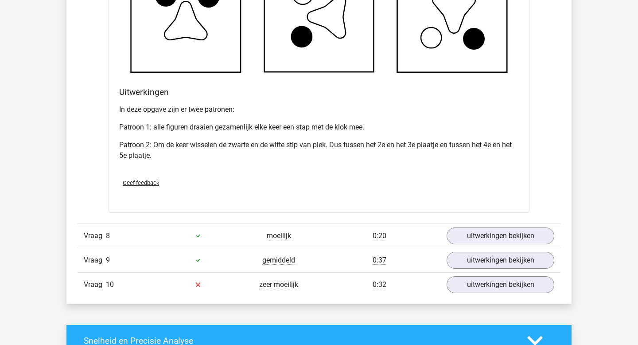
scroll to position [2650, 0]
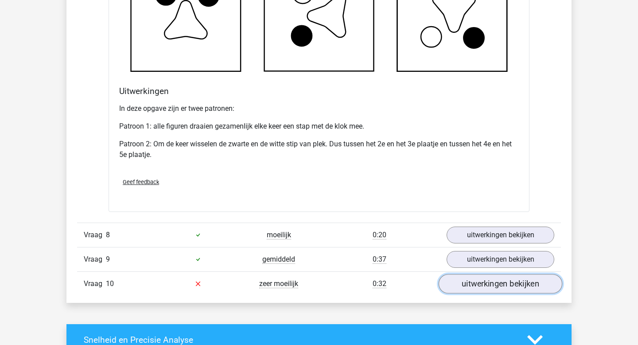
click at [484, 280] on link "uitwerkingen bekijken" at bounding box center [501, 283] width 124 height 19
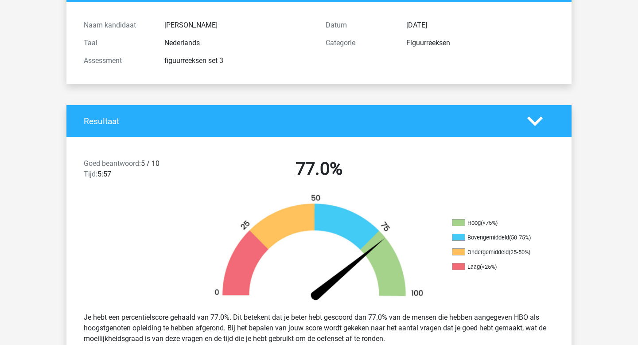
scroll to position [0, 0]
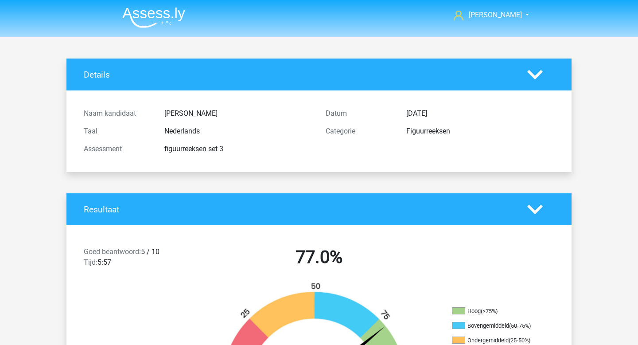
click at [133, 17] on img at bounding box center [153, 17] width 63 height 21
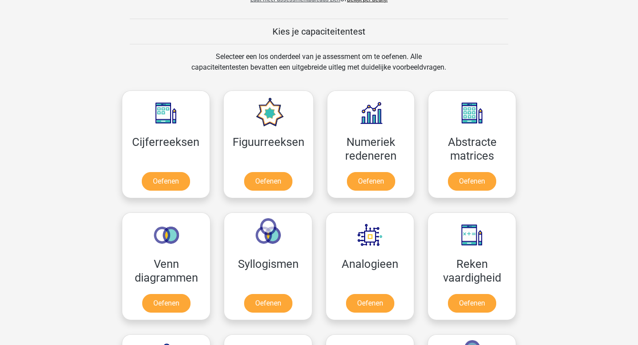
scroll to position [366, 0]
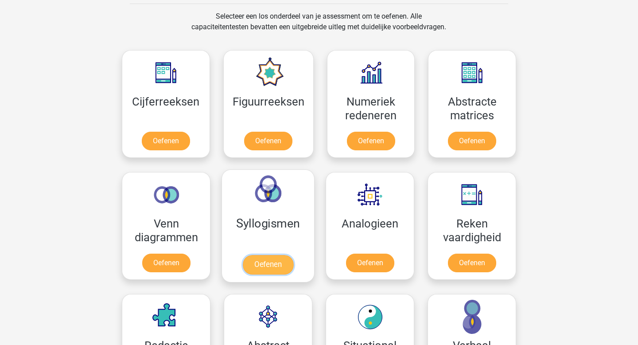
click at [279, 265] on link "Oefenen" at bounding box center [268, 264] width 51 height 19
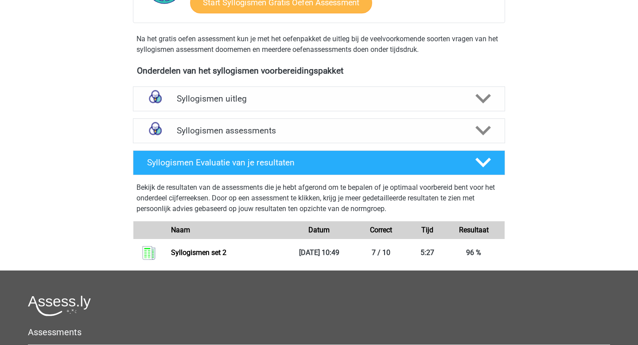
scroll to position [294, 0]
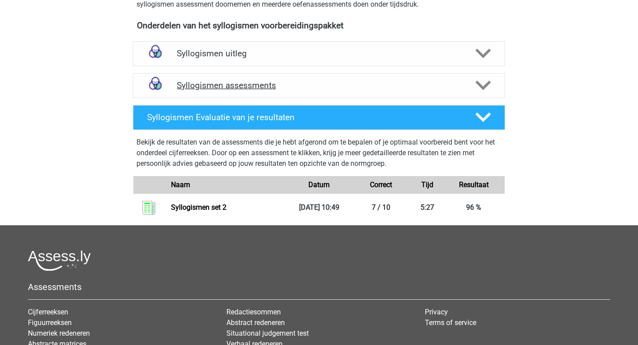
click at [284, 84] on h4 "Syllogismen assessments" at bounding box center [319, 85] width 284 height 10
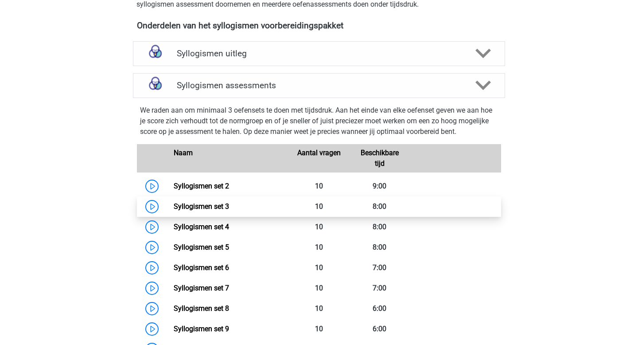
click at [174, 210] on link "Syllogismen set 3" at bounding box center [201, 206] width 55 height 8
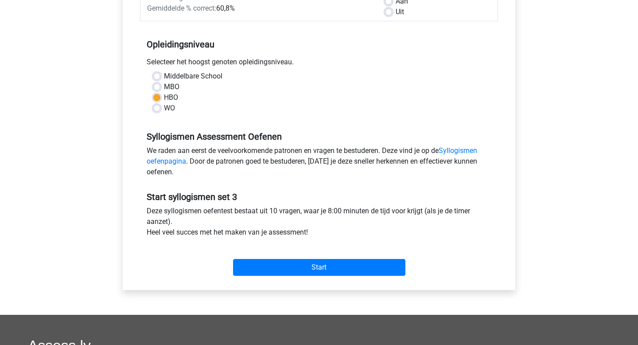
scroll to position [214, 0]
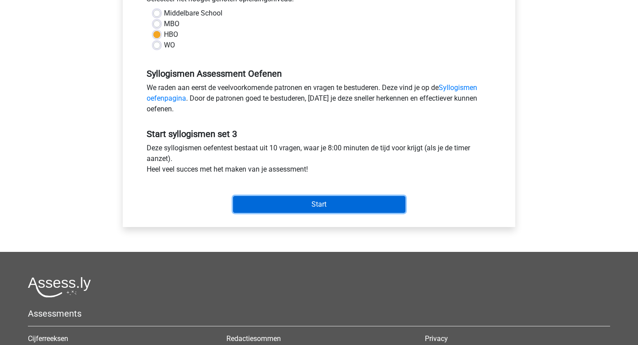
click at [302, 210] on input "Start" at bounding box center [319, 204] width 172 height 17
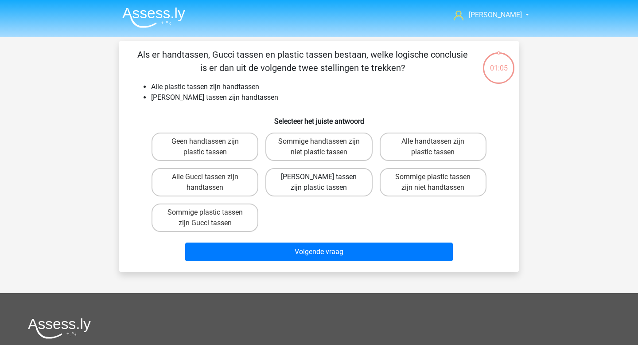
scroll to position [0, 0]
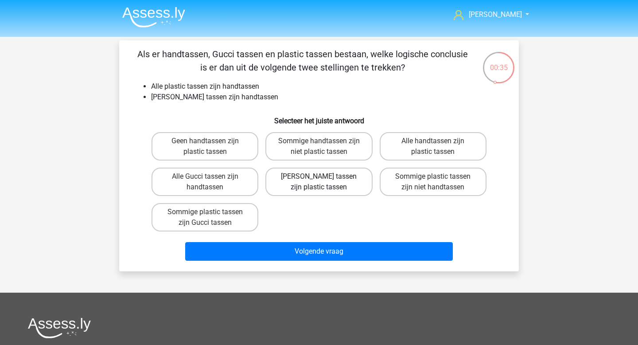
click at [333, 184] on label "[PERSON_NAME] tassen zijn plastic tassen" at bounding box center [318, 181] width 107 height 28
click at [325, 182] on input "[PERSON_NAME] tassen zijn plastic tassen" at bounding box center [322, 179] width 6 height 6
radio input "true"
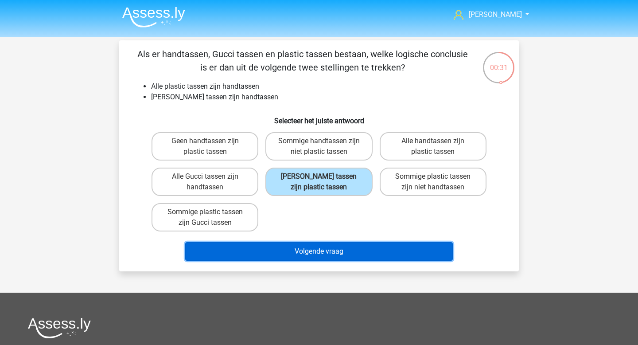
click at [307, 257] on button "Volgende vraag" at bounding box center [319, 251] width 268 height 19
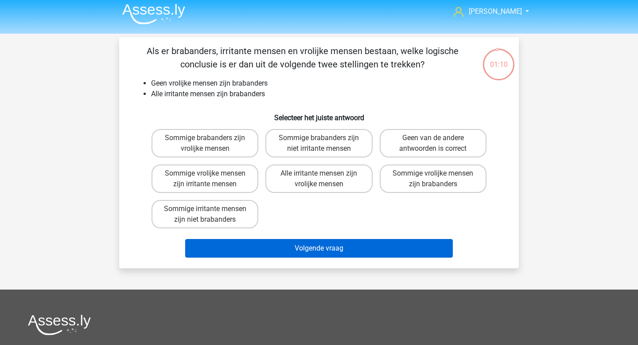
scroll to position [0, 0]
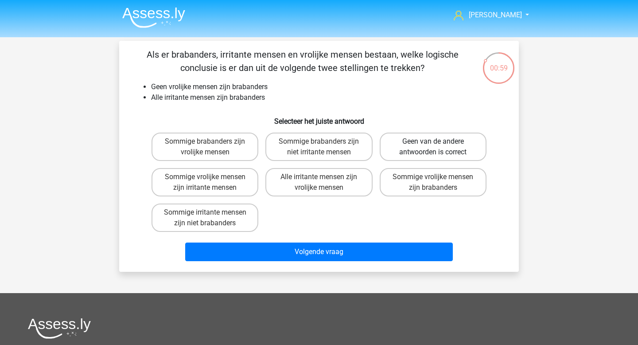
click at [397, 137] on label "Geen van de andere antwoorden is correct" at bounding box center [433, 146] width 107 height 28
click at [433, 141] on input "Geen van de andere antwoorden is correct" at bounding box center [436, 144] width 6 height 6
radio input "true"
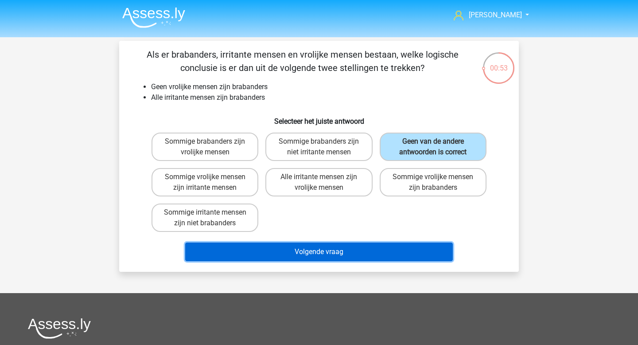
click at [374, 249] on button "Volgende vraag" at bounding box center [319, 251] width 268 height 19
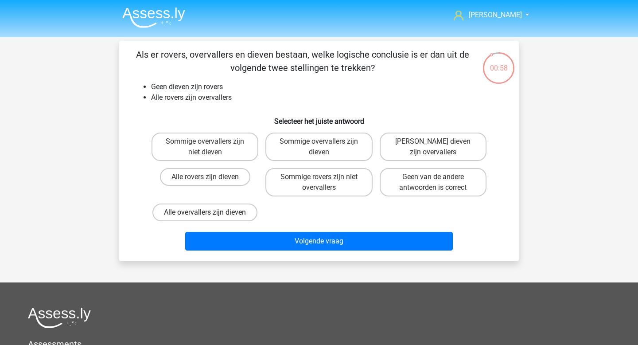
click at [235, 217] on label "Alle overvallers zijn dieven" at bounding box center [204, 212] width 105 height 18
click at [211, 217] on input "Alle overvallers zijn dieven" at bounding box center [208, 215] width 6 height 6
radio input "true"
click at [428, 154] on label "[PERSON_NAME] dieven zijn overvallers" at bounding box center [433, 146] width 107 height 28
click at [433, 147] on input "[PERSON_NAME] dieven zijn overvallers" at bounding box center [436, 144] width 6 height 6
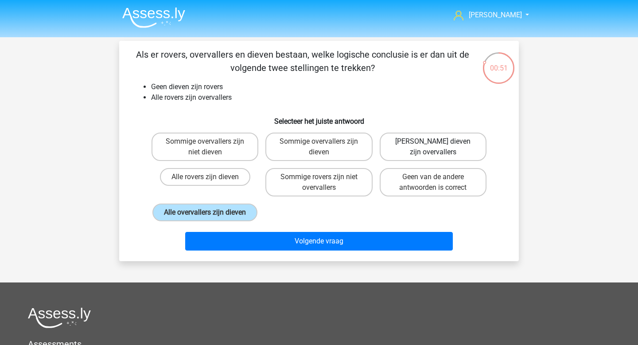
radio input "true"
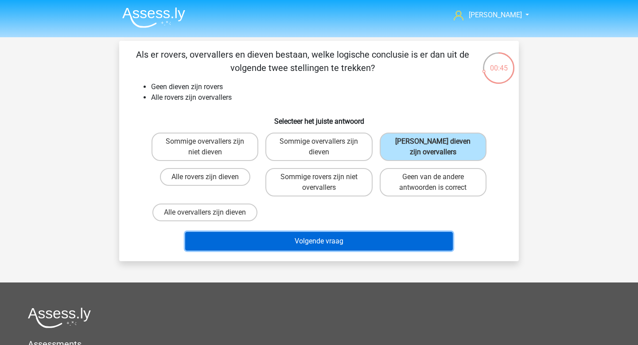
click at [270, 242] on button "Volgende vraag" at bounding box center [319, 241] width 268 height 19
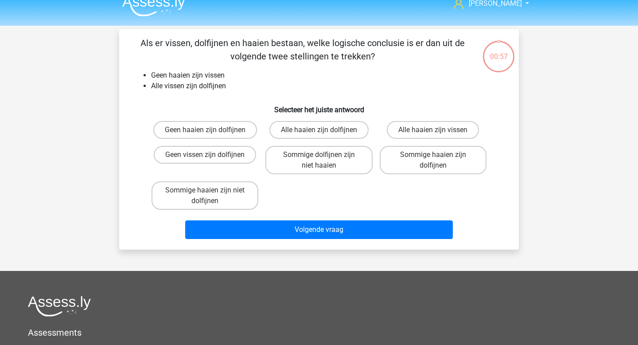
scroll to position [1, 0]
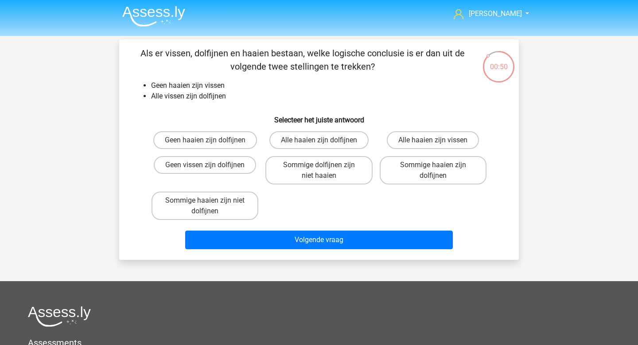
click at [209, 143] on input "Geen haaien zijn dolfijnen" at bounding box center [208, 143] width 6 height 6
radio input "true"
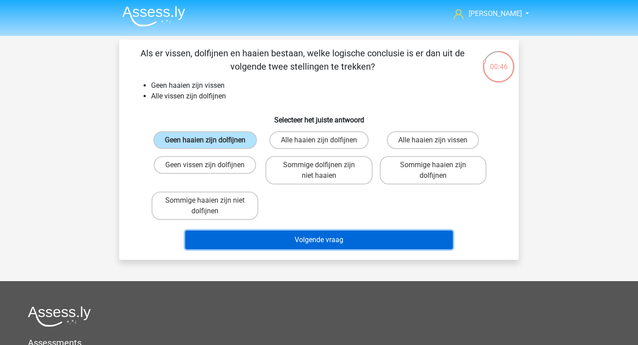
click at [332, 238] on button "Volgende vraag" at bounding box center [319, 239] width 268 height 19
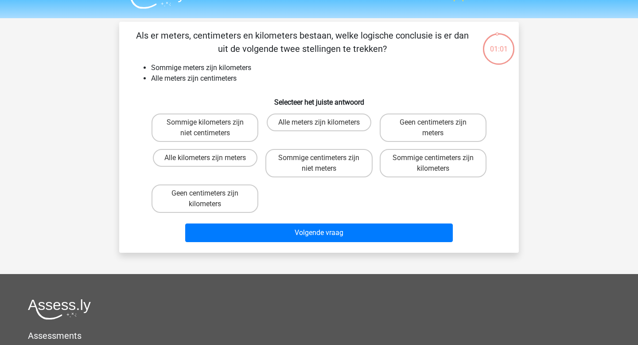
scroll to position [17, 0]
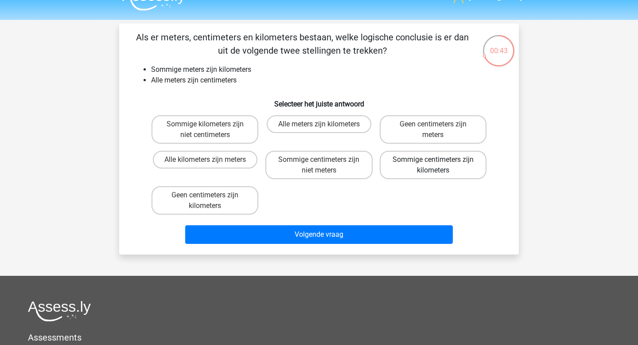
click at [409, 173] on label "Sommige centimeters zijn kilometers" at bounding box center [433, 165] width 107 height 28
click at [433, 165] on input "Sommige centimeters zijn kilometers" at bounding box center [436, 163] width 6 height 6
radio input "true"
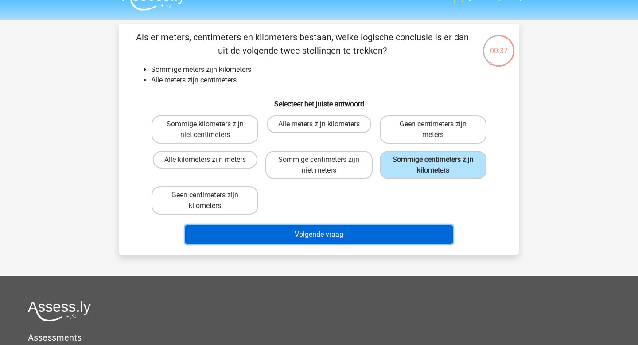
click at [340, 231] on button "Volgende vraag" at bounding box center [319, 234] width 268 height 19
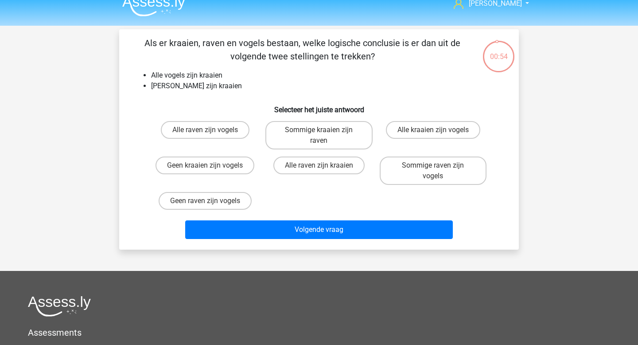
scroll to position [10, 0]
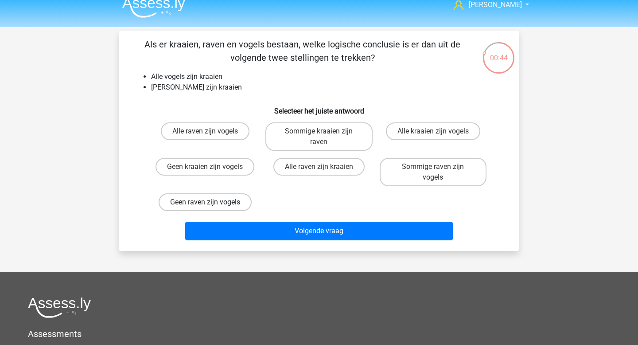
click at [223, 201] on label "Geen raven zijn vogels" at bounding box center [205, 202] width 93 height 18
click at [211, 202] on input "Geen raven zijn vogels" at bounding box center [208, 205] width 6 height 6
radio input "true"
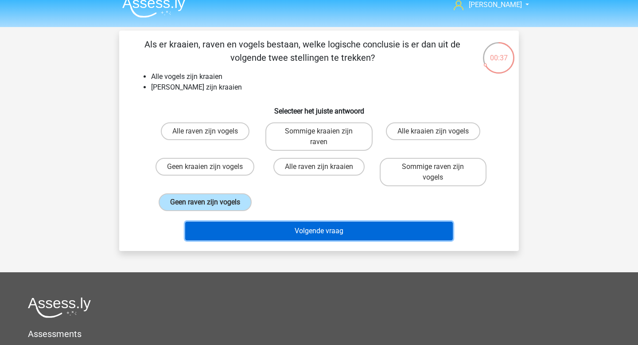
click at [330, 234] on button "Volgende vraag" at bounding box center [319, 231] width 268 height 19
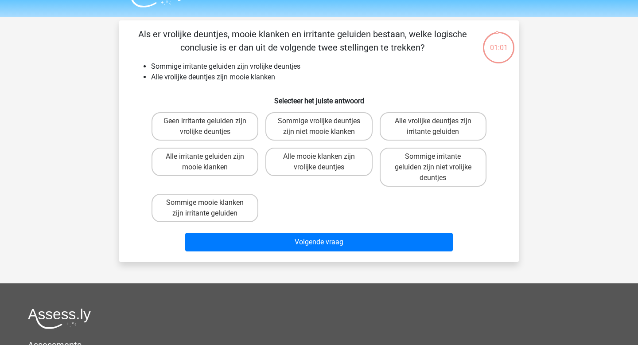
scroll to position [0, 0]
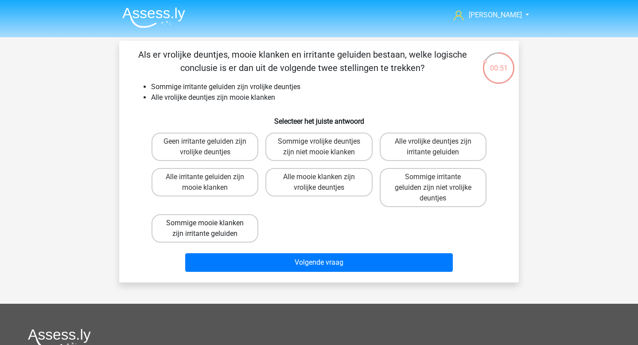
click at [232, 229] on label "Sommige mooie klanken zijn irritante geluiden" at bounding box center [205, 228] width 107 height 28
click at [211, 229] on input "Sommige mooie klanken zijn irritante geluiden" at bounding box center [208, 226] width 6 height 6
radio input "true"
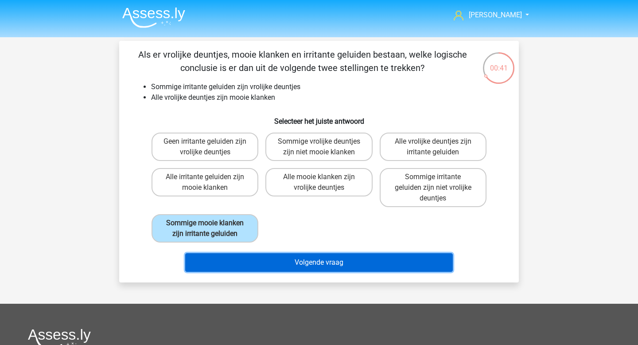
click at [281, 258] on button "Volgende vraag" at bounding box center [319, 262] width 268 height 19
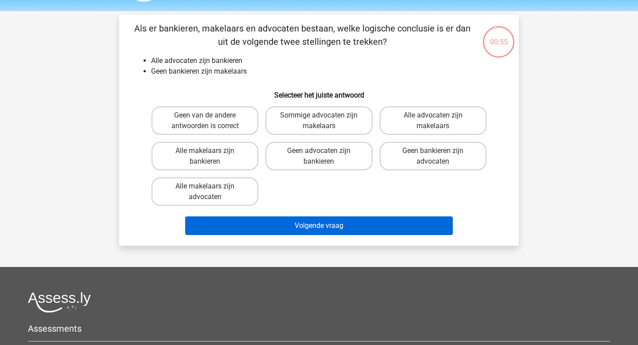
scroll to position [26, 0]
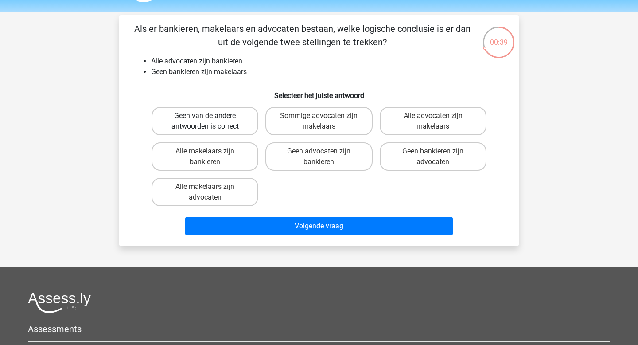
click at [218, 117] on label "Geen van de andere antwoorden is correct" at bounding box center [205, 121] width 107 height 28
click at [211, 117] on input "Geen van de andere antwoorden is correct" at bounding box center [208, 119] width 6 height 6
radio input "true"
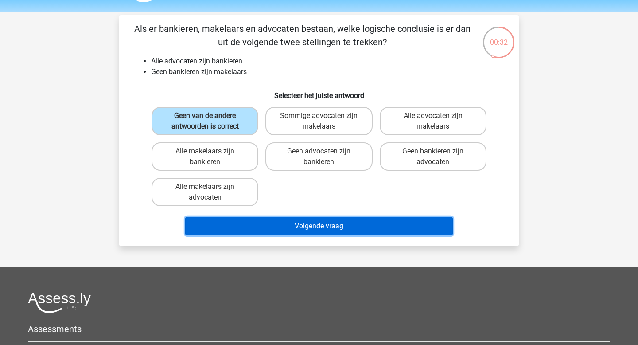
click at [304, 225] on button "Volgende vraag" at bounding box center [319, 226] width 268 height 19
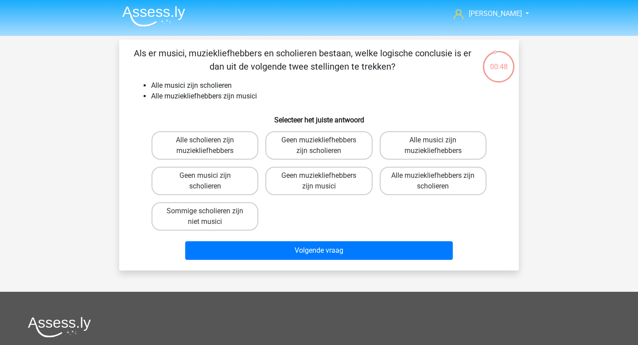
scroll to position [0, 0]
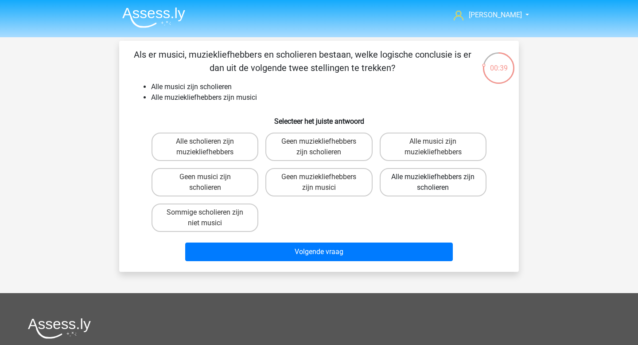
click at [427, 187] on label "Alle muziekliefhebbers zijn scholieren" at bounding box center [433, 182] width 107 height 28
click at [433, 183] on input "Alle muziekliefhebbers zijn scholieren" at bounding box center [436, 180] width 6 height 6
radio input "true"
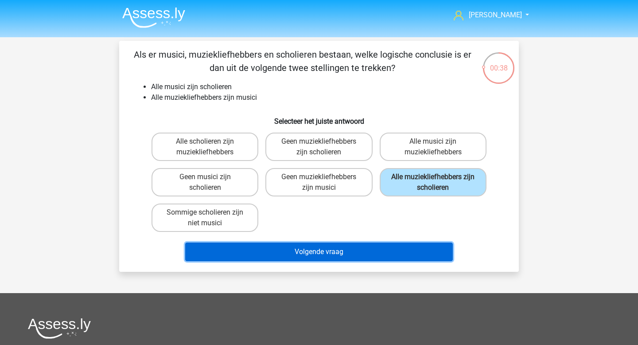
click at [323, 257] on button "Volgende vraag" at bounding box center [319, 251] width 268 height 19
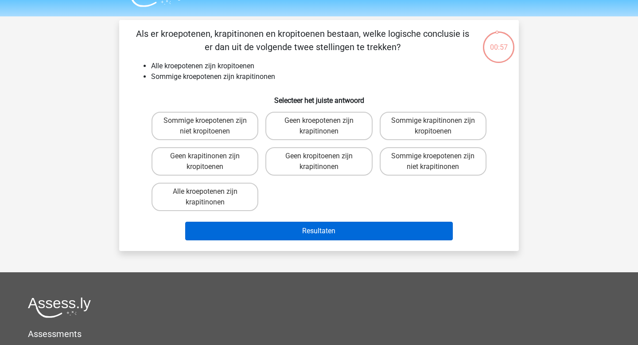
scroll to position [1, 0]
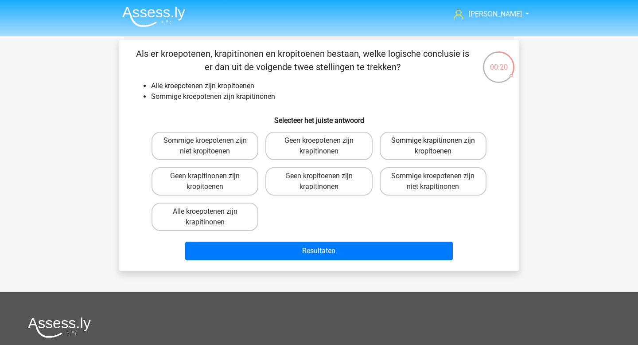
click at [439, 157] on label "Sommige krapitinonen zijn kropitoenen" at bounding box center [433, 146] width 107 height 28
click at [439, 146] on input "Sommige krapitinonen zijn kropitoenen" at bounding box center [436, 143] width 6 height 6
radio input "true"
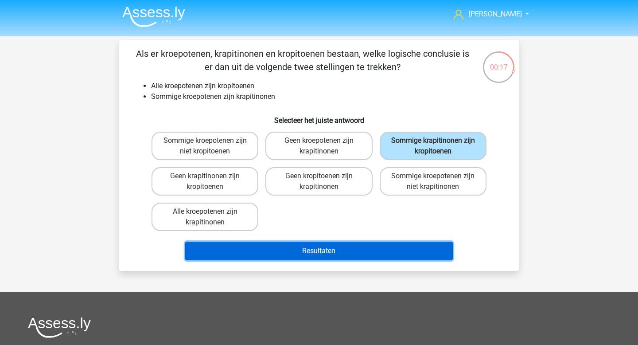
click at [390, 255] on button "Resultaten" at bounding box center [319, 250] width 268 height 19
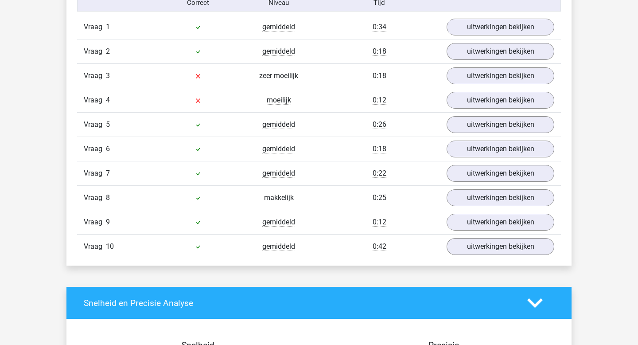
scroll to position [505, 0]
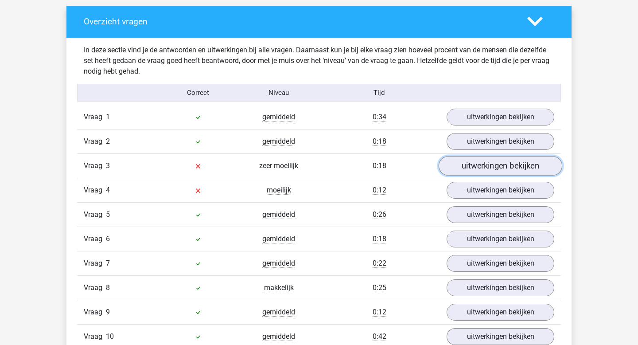
click at [488, 166] on link "uitwerkingen bekijken" at bounding box center [501, 165] width 124 height 19
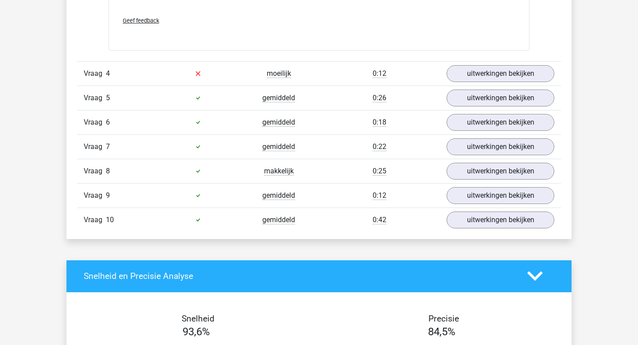
scroll to position [958, 0]
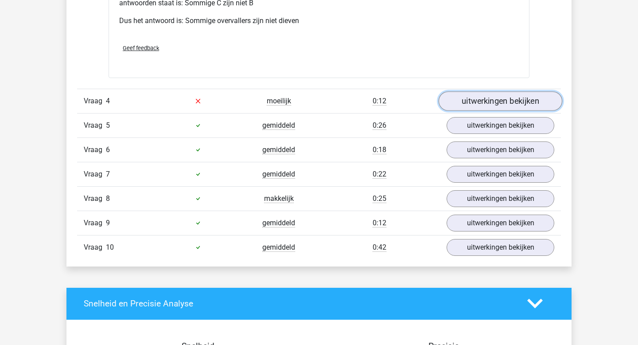
click at [493, 103] on link "uitwerkingen bekijken" at bounding box center [501, 100] width 124 height 19
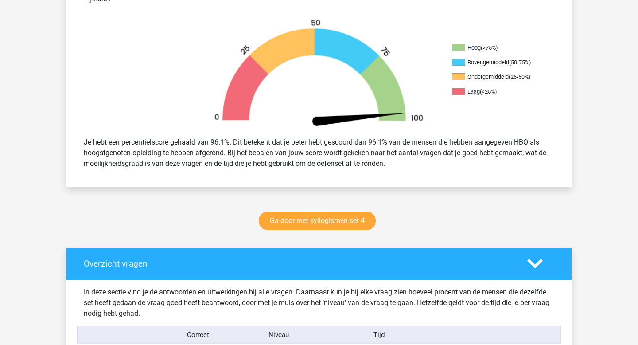
scroll to position [0, 0]
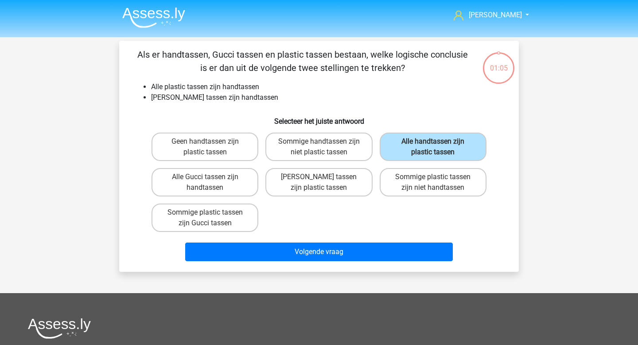
scroll to position [1, 0]
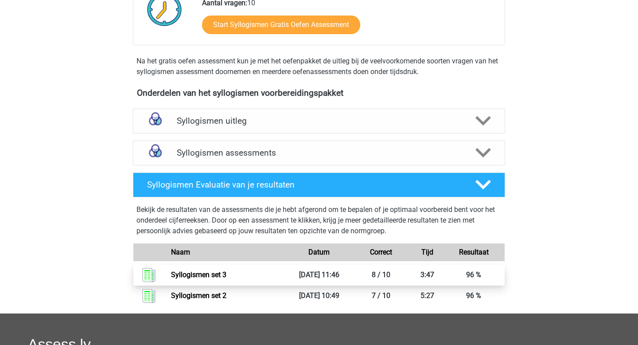
scroll to position [226, 0]
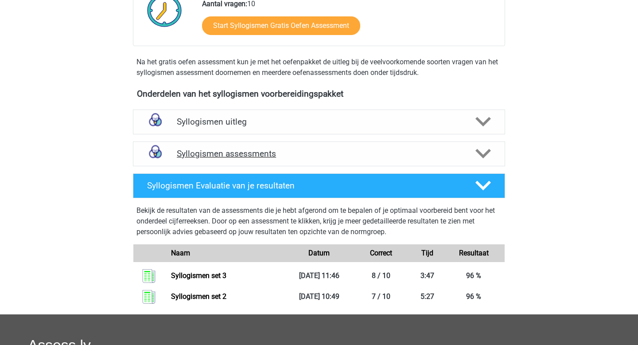
click at [370, 152] on h4 "Syllogismen assessments" at bounding box center [319, 153] width 284 height 10
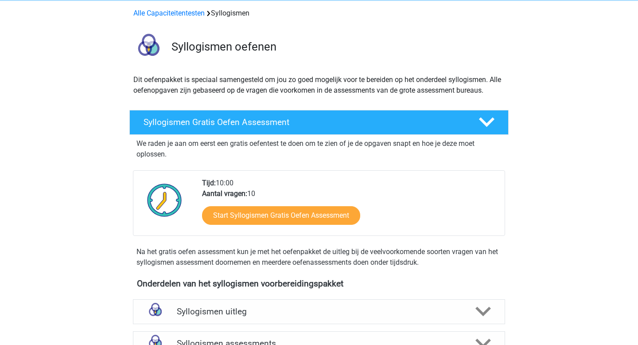
scroll to position [0, 0]
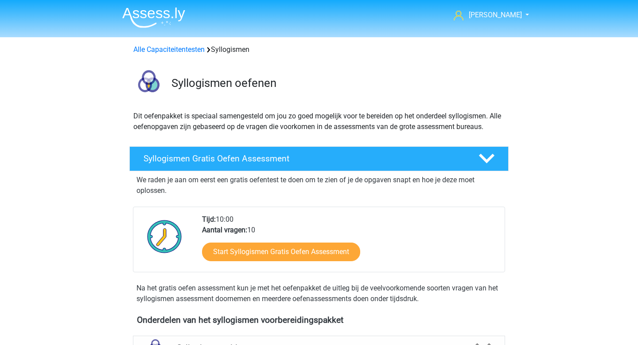
click at [152, 13] on img at bounding box center [153, 17] width 63 height 21
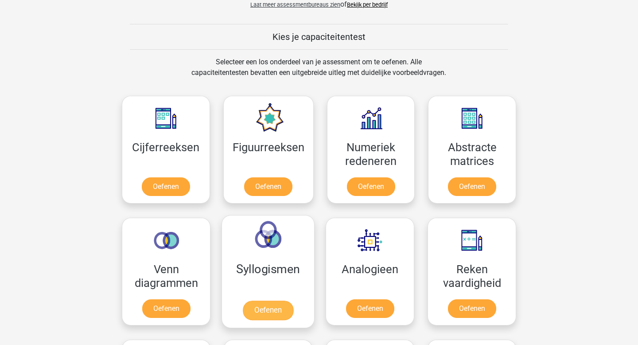
scroll to position [402, 0]
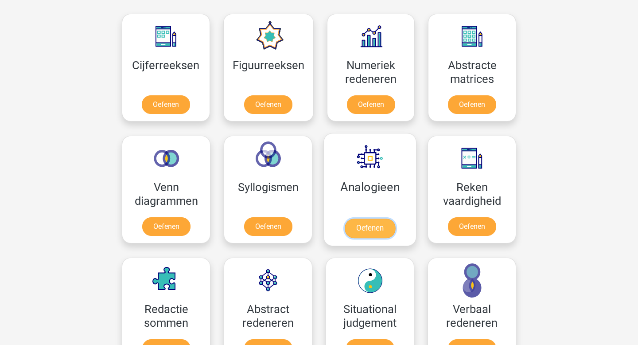
click at [386, 235] on link "Oefenen" at bounding box center [370, 227] width 51 height 19
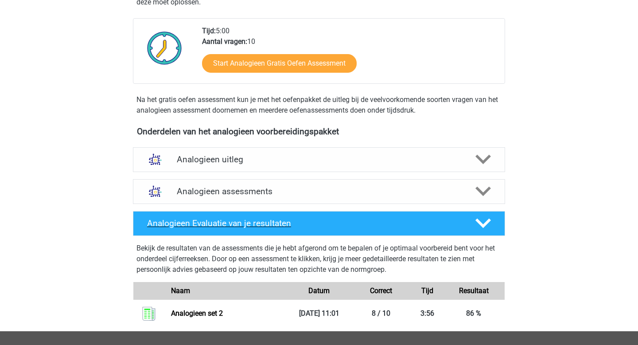
scroll to position [220, 0]
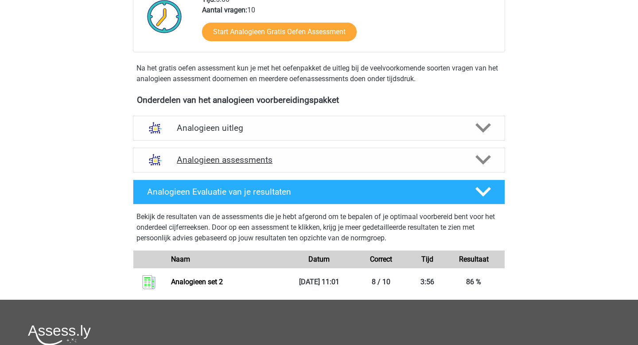
click at [244, 163] on h4 "Analogieen assessments" at bounding box center [319, 160] width 284 height 10
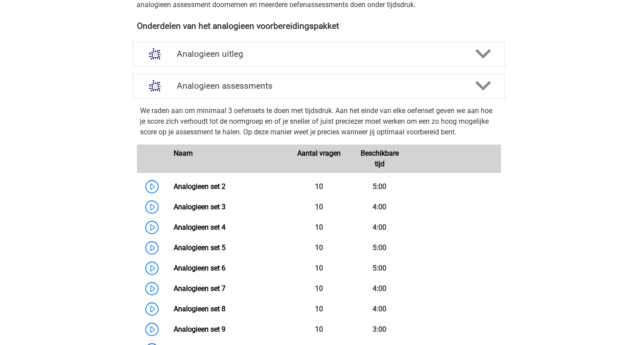
scroll to position [327, 0]
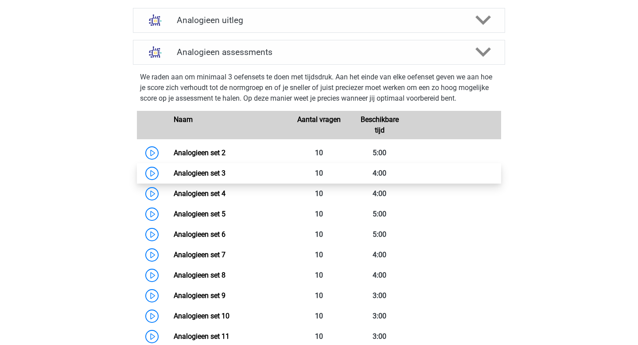
click at [174, 176] on link "Analogieen set 3" at bounding box center [200, 173] width 52 height 8
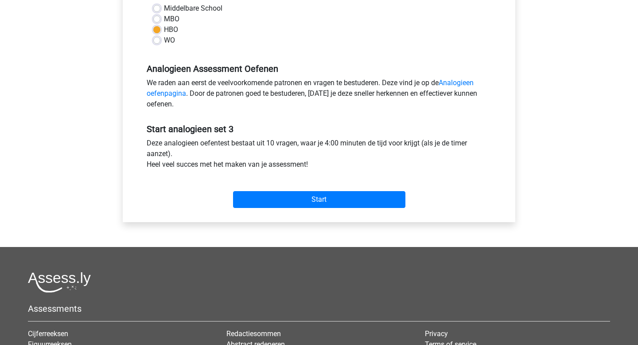
scroll to position [282, 0]
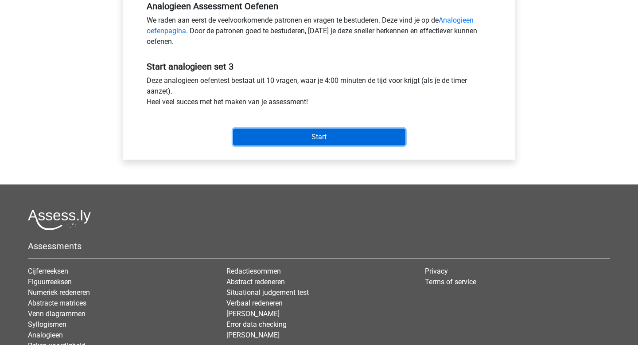
click at [307, 137] on input "Start" at bounding box center [319, 137] width 172 height 17
click at [277, 134] on input "Start" at bounding box center [319, 137] width 172 height 17
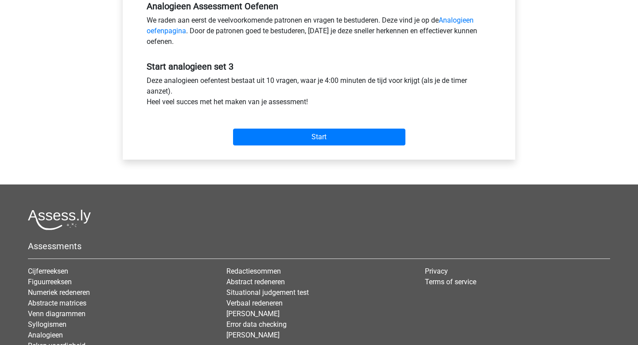
scroll to position [2, 0]
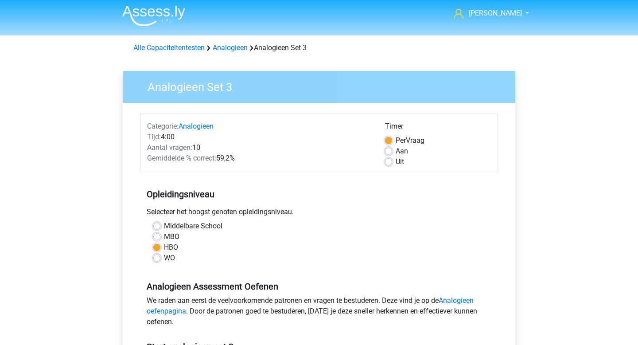
click at [167, 16] on img at bounding box center [153, 15] width 63 height 21
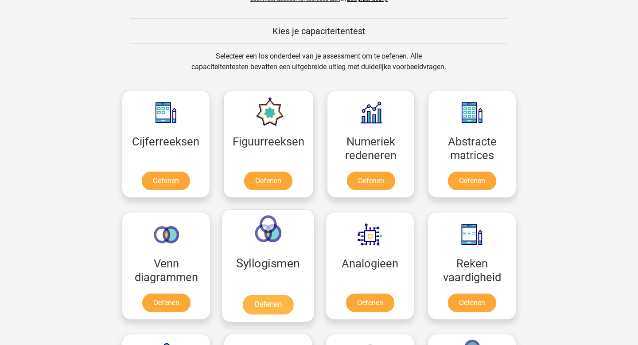
scroll to position [367, 0]
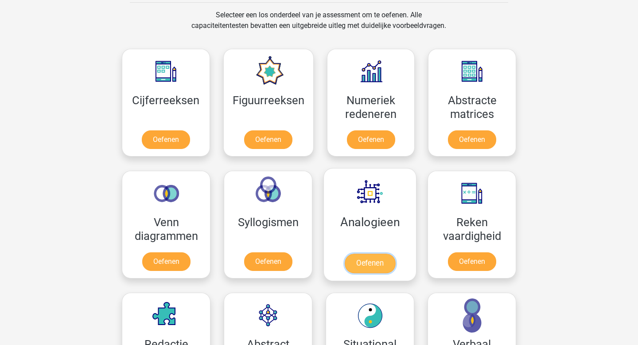
click at [362, 258] on link "Oefenen" at bounding box center [370, 262] width 51 height 19
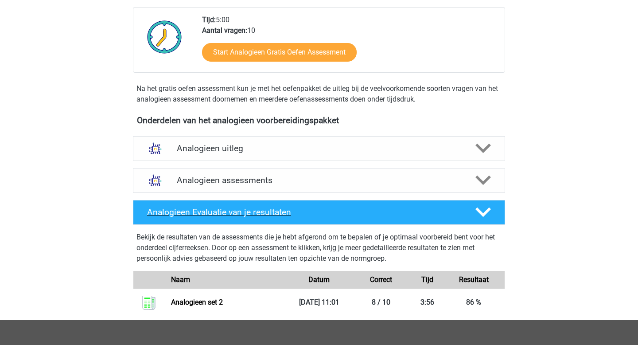
scroll to position [207, 0]
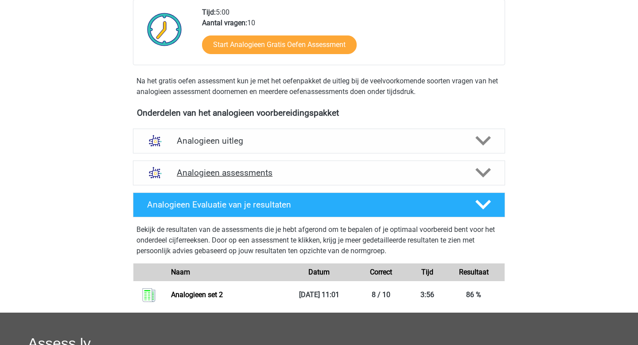
click at [282, 166] on div "Analogieen assessments" at bounding box center [319, 172] width 372 height 25
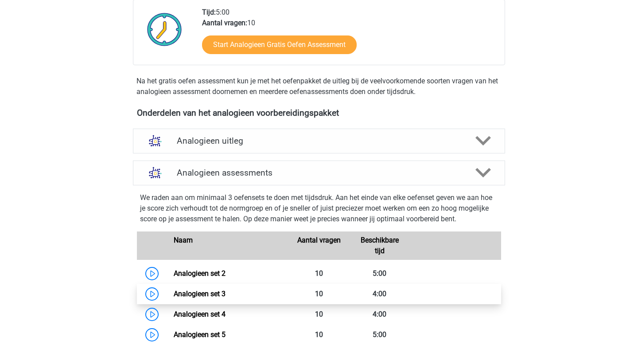
click at [174, 293] on link "Analogieen set 3" at bounding box center [200, 293] width 52 height 8
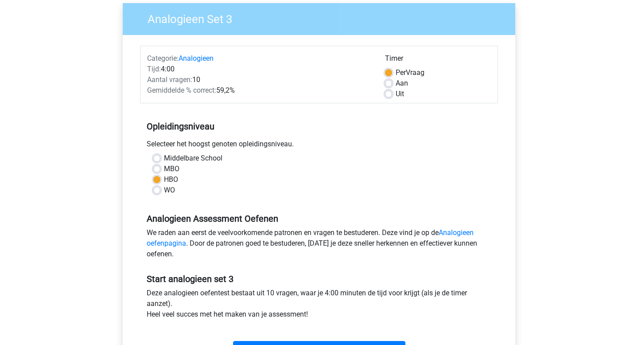
scroll to position [167, 0]
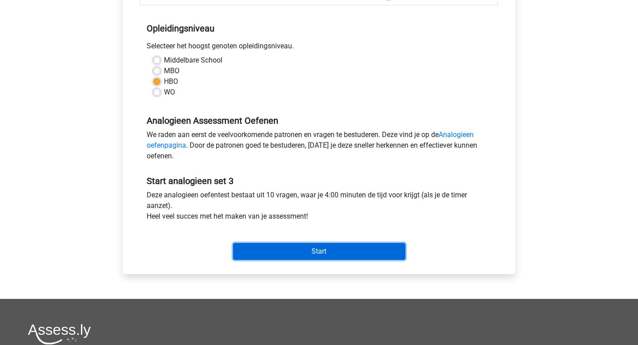
click at [249, 246] on input "Start" at bounding box center [319, 251] width 172 height 17
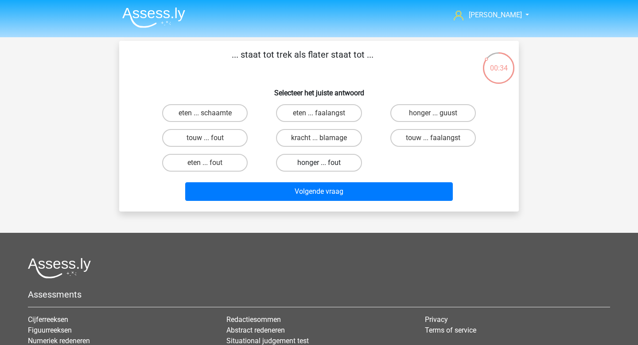
click at [347, 164] on label "honger ... fout" at bounding box center [319, 163] width 86 height 18
click at [325, 164] on input "honger ... fout" at bounding box center [322, 166] width 6 height 6
radio input "true"
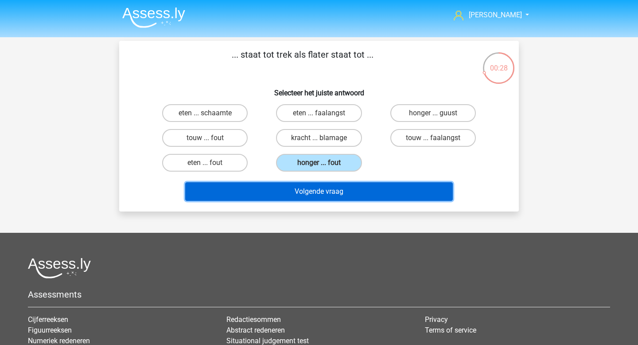
click at [337, 193] on button "Volgende vraag" at bounding box center [319, 191] width 268 height 19
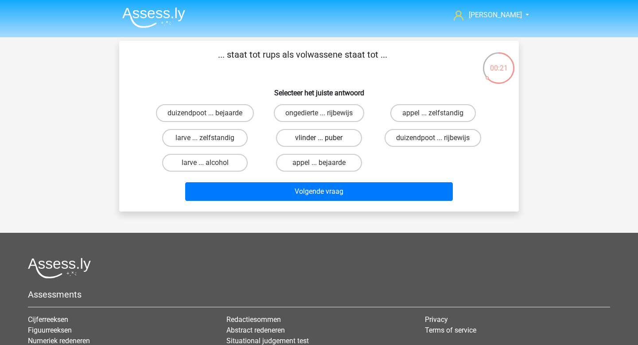
click at [335, 140] on label "vlinder ... puber" at bounding box center [319, 138] width 86 height 18
click at [325, 140] on input "vlinder ... puber" at bounding box center [322, 141] width 6 height 6
radio input "true"
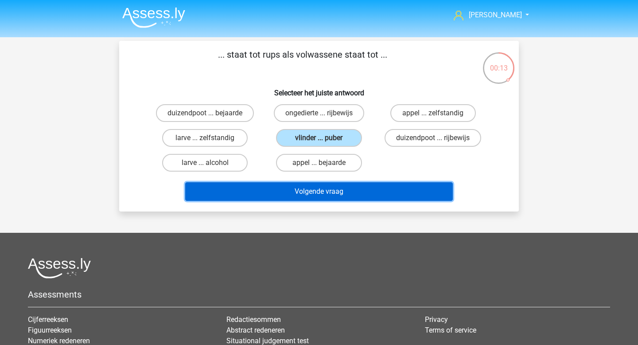
click at [332, 193] on button "Volgende vraag" at bounding box center [319, 191] width 268 height 19
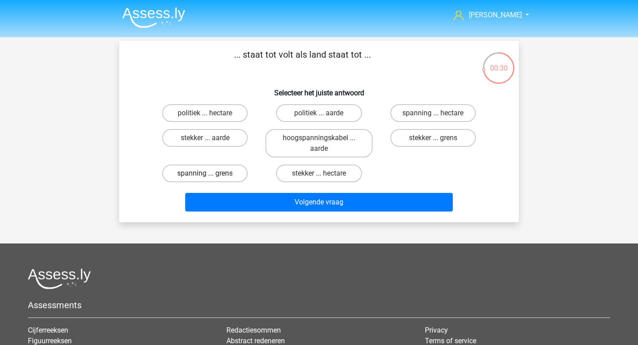
click at [239, 171] on label "spanning ... grens" at bounding box center [205, 173] width 86 height 18
click at [211, 173] on input "spanning ... grens" at bounding box center [208, 176] width 6 height 6
radio input "true"
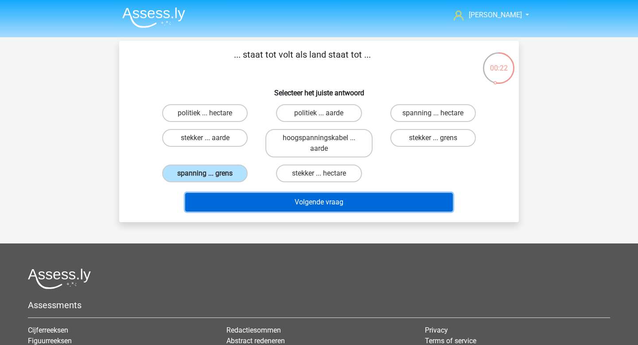
click at [311, 201] on button "Volgende vraag" at bounding box center [319, 202] width 268 height 19
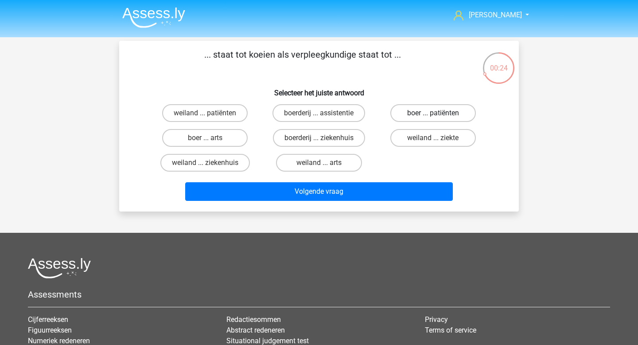
click at [468, 118] on label "boer ... patiënten" at bounding box center [433, 113] width 86 height 18
click at [439, 118] on input "boer ... patiënten" at bounding box center [436, 116] width 6 height 6
radio input "true"
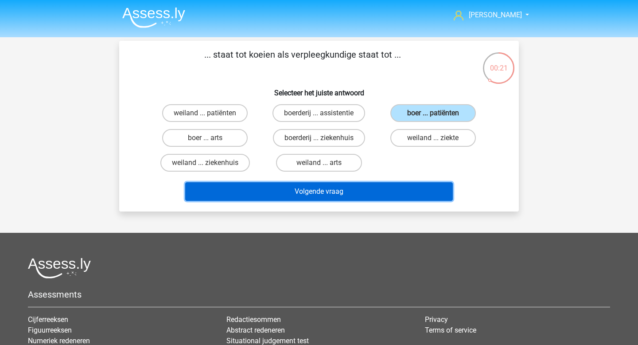
click at [357, 193] on button "Volgende vraag" at bounding box center [319, 191] width 268 height 19
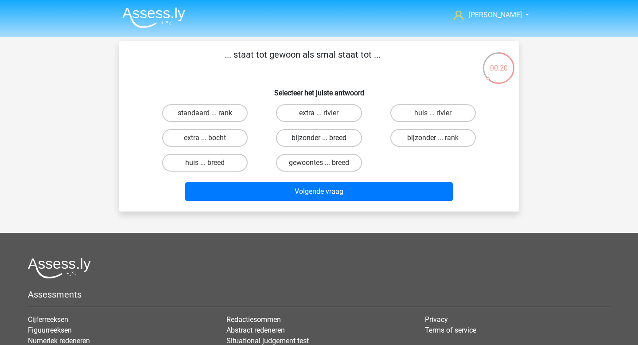
click at [346, 144] on label "bijzonder ... breed" at bounding box center [319, 138] width 86 height 18
click at [325, 144] on input "bijzonder ... breed" at bounding box center [322, 141] width 6 height 6
radio input "true"
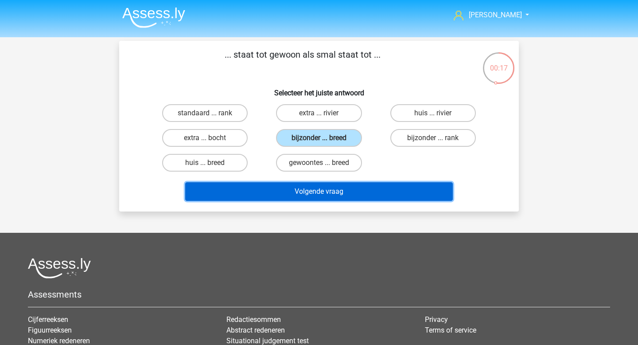
click at [374, 195] on button "Volgende vraag" at bounding box center [319, 191] width 268 height 19
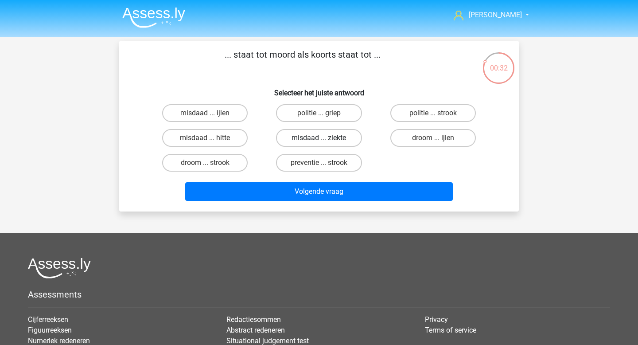
click at [310, 141] on label "misdaad ... ziekte" at bounding box center [319, 138] width 86 height 18
click at [319, 141] on input "misdaad ... ziekte" at bounding box center [322, 141] width 6 height 6
radio input "true"
click at [310, 141] on label "misdaad ... ziekte" at bounding box center [319, 138] width 86 height 18
click at [319, 141] on input "misdaad ... ziekte" at bounding box center [322, 141] width 6 height 6
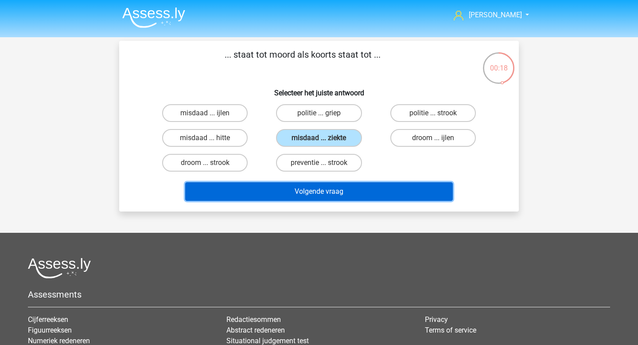
click at [331, 191] on button "Volgende vraag" at bounding box center [319, 191] width 268 height 19
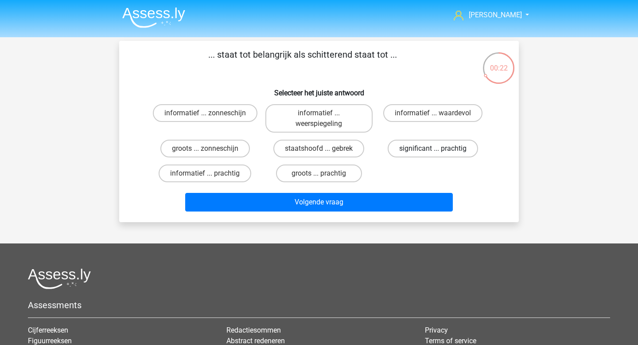
click at [430, 149] on label "significant ... prachtig" at bounding box center [433, 149] width 90 height 18
click at [433, 149] on input "significant ... prachtig" at bounding box center [436, 151] width 6 height 6
radio input "true"
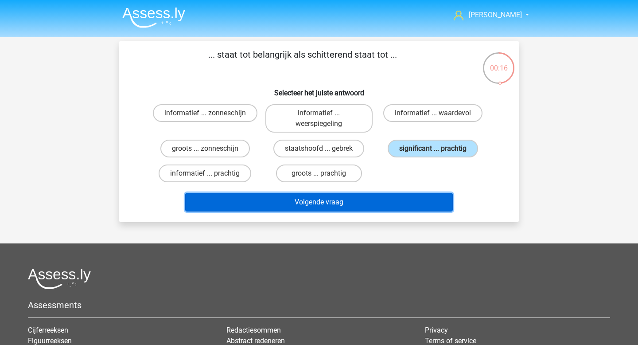
click at [357, 203] on button "Volgende vraag" at bounding box center [319, 202] width 268 height 19
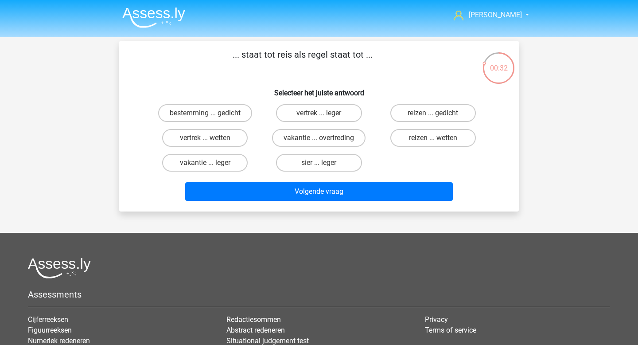
click at [322, 164] on input "sier ... leger" at bounding box center [322, 166] width 6 height 6
radio input "true"
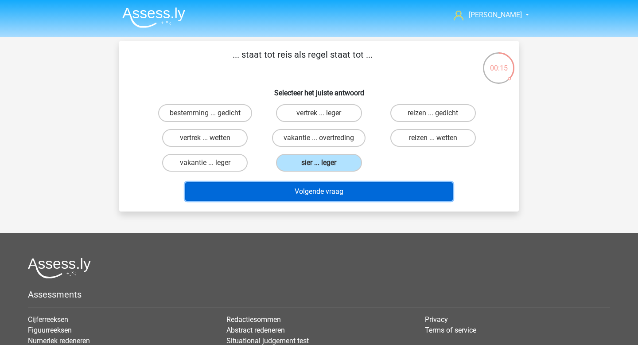
click at [299, 190] on button "Volgende vraag" at bounding box center [319, 191] width 268 height 19
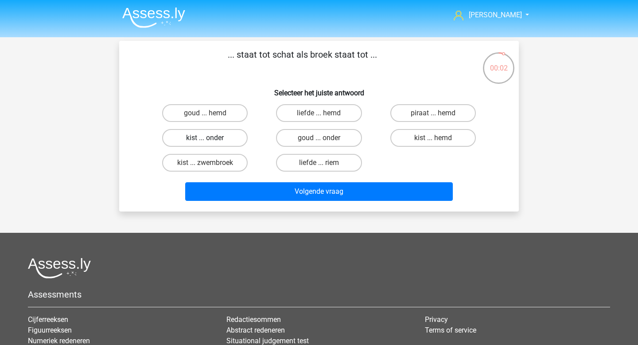
click at [235, 139] on label "kist ... onder" at bounding box center [205, 138] width 86 height 18
click at [211, 139] on input "kist ... onder" at bounding box center [208, 141] width 6 height 6
radio input "true"
click at [230, 116] on label "team ... druif" at bounding box center [205, 113] width 86 height 18
click at [211, 116] on input "team ... druif" at bounding box center [208, 116] width 6 height 6
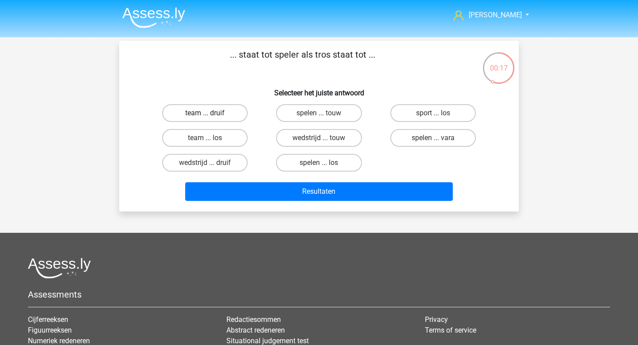
radio input "true"
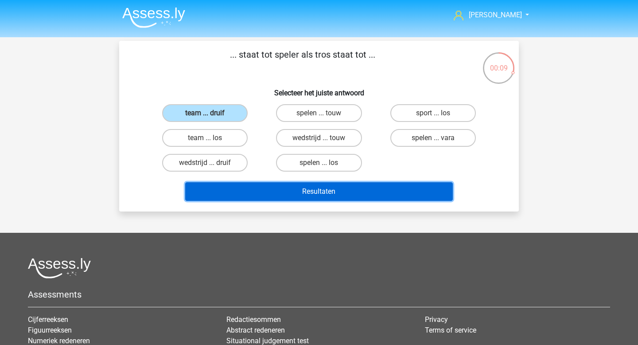
click at [314, 191] on button "Resultaten" at bounding box center [319, 191] width 268 height 19
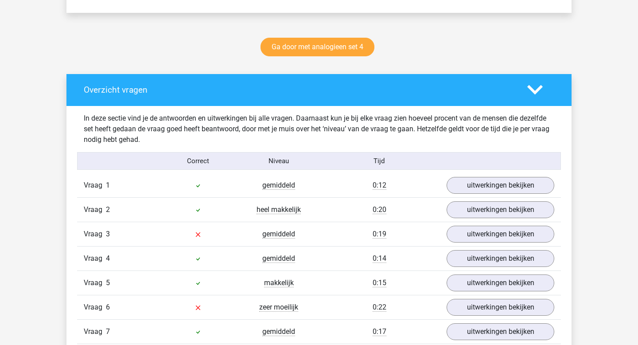
scroll to position [464, 0]
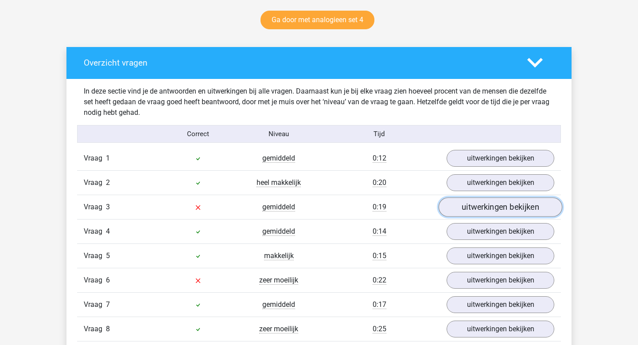
click at [477, 206] on link "uitwerkingen bekijken" at bounding box center [501, 207] width 124 height 19
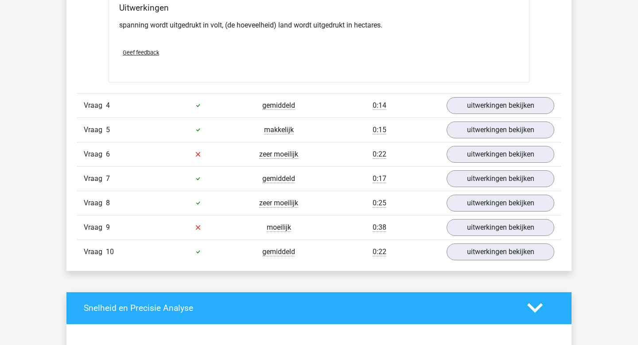
scroll to position [871, 0]
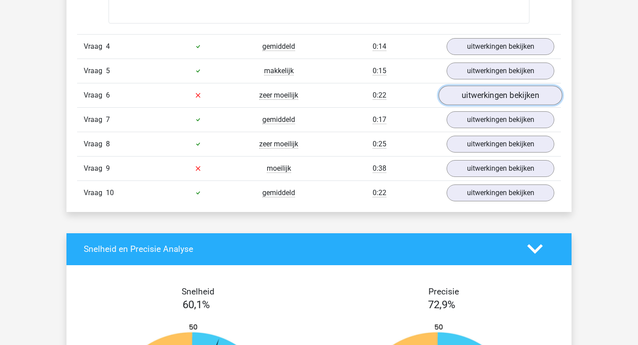
click at [460, 94] on link "uitwerkingen bekijken" at bounding box center [501, 95] width 124 height 19
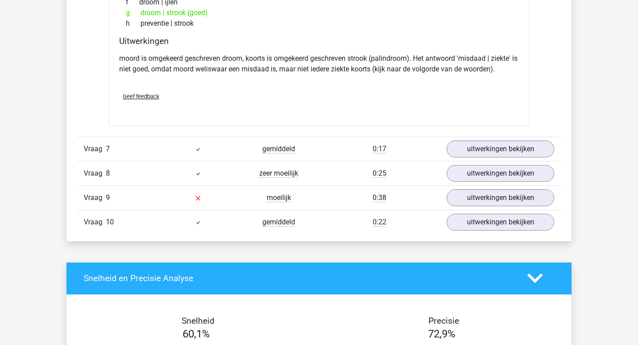
scroll to position [1126, 0]
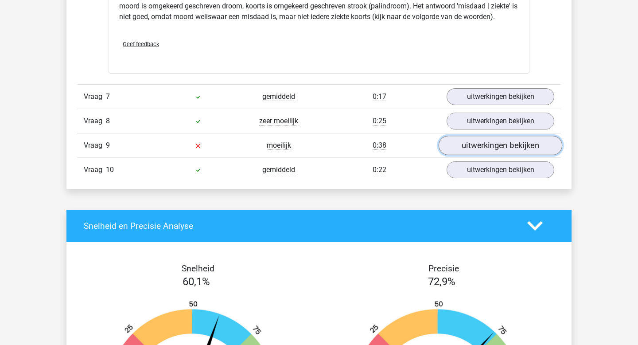
click at [462, 145] on link "uitwerkingen bekijken" at bounding box center [501, 145] width 124 height 19
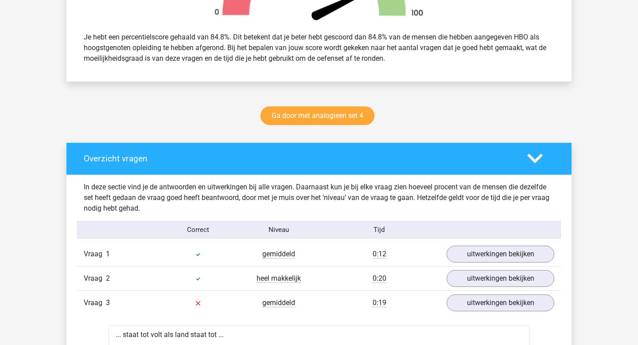
scroll to position [0, 0]
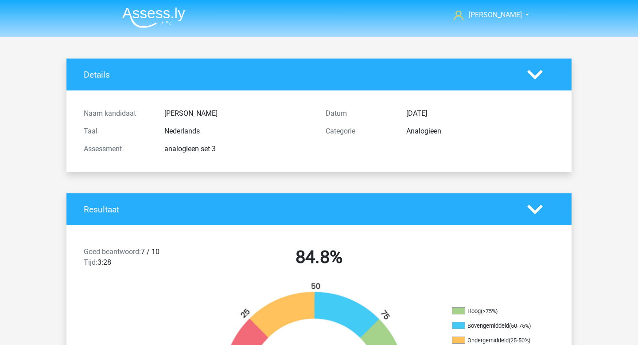
click at [156, 17] on img at bounding box center [153, 17] width 63 height 21
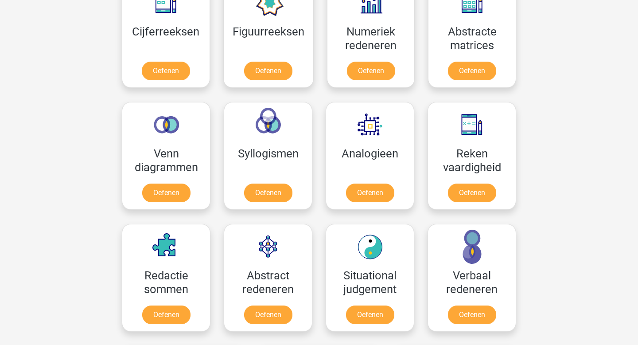
scroll to position [477, 0]
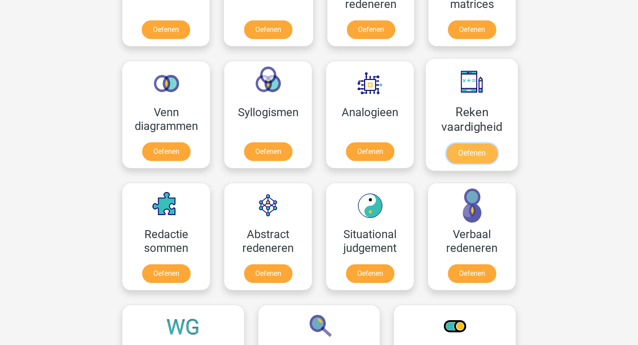
click at [483, 153] on link "Oefenen" at bounding box center [472, 153] width 51 height 19
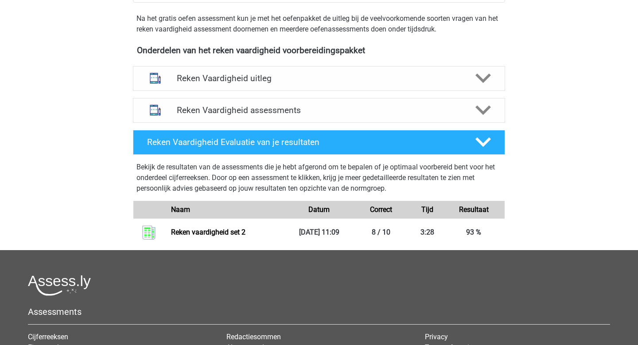
scroll to position [305, 0]
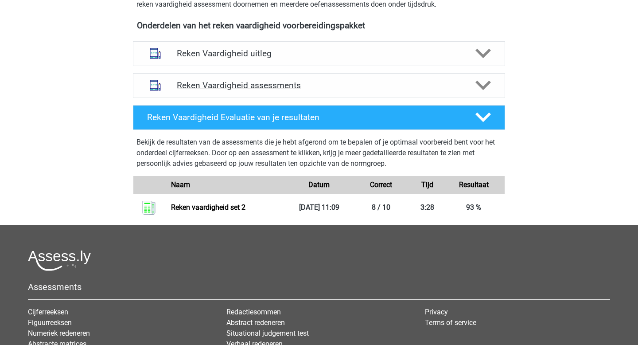
click at [476, 85] on icon at bounding box center [483, 86] width 16 height 16
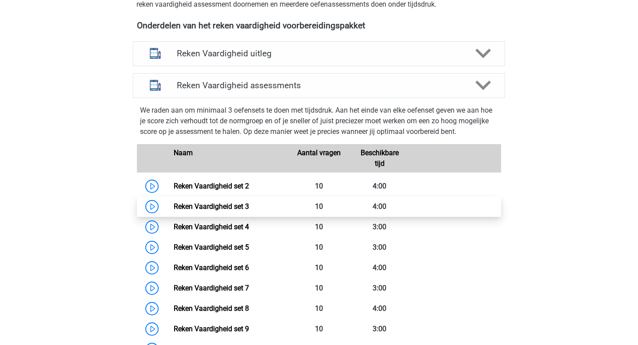
click at [174, 206] on link "Reken Vaardigheid set 3" at bounding box center [211, 206] width 75 height 8
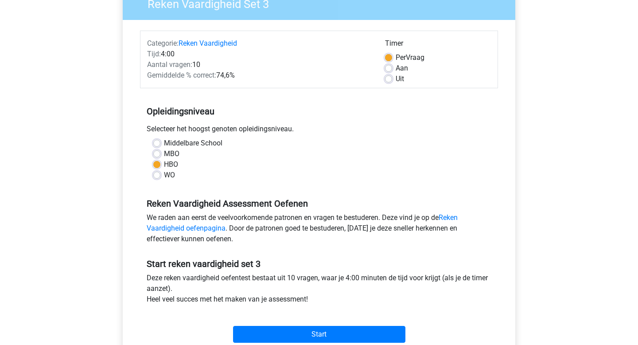
scroll to position [213, 0]
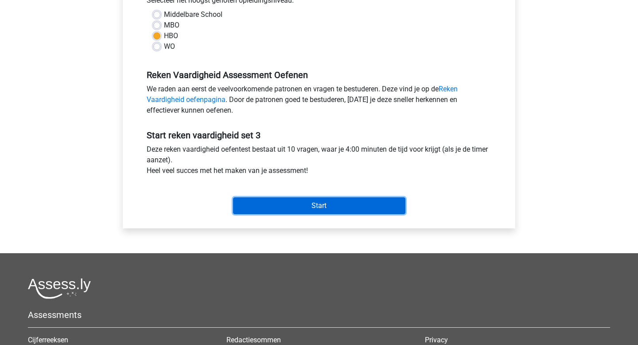
click at [316, 204] on input "Start" at bounding box center [319, 205] width 172 height 17
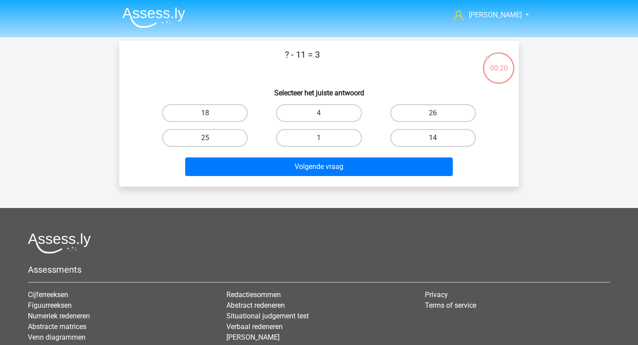
click at [393, 136] on label "14" at bounding box center [433, 138] width 86 height 18
click at [433, 138] on input "14" at bounding box center [436, 141] width 6 height 6
radio input "true"
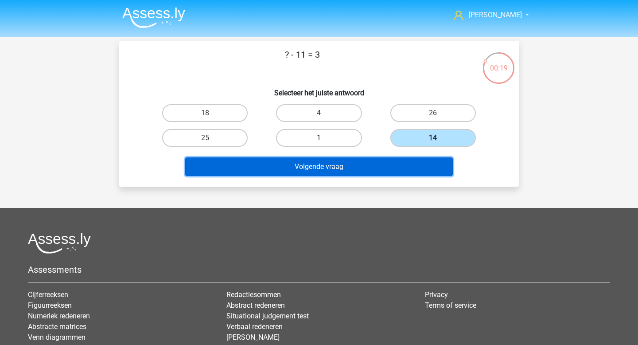
click at [361, 167] on button "Volgende vraag" at bounding box center [319, 166] width 268 height 19
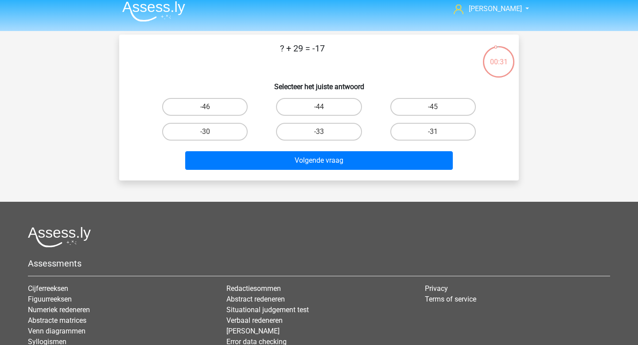
scroll to position [4, 0]
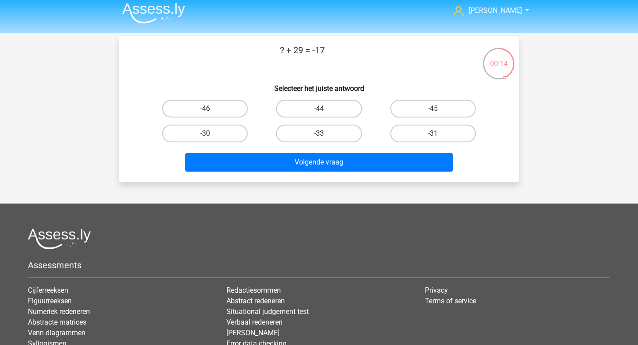
click at [236, 110] on label "-46" at bounding box center [205, 109] width 86 height 18
click at [211, 110] on input "-46" at bounding box center [208, 112] width 6 height 6
radio input "true"
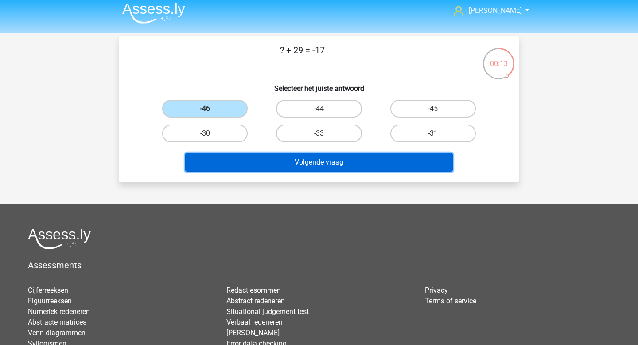
click at [359, 166] on button "Volgende vraag" at bounding box center [319, 162] width 268 height 19
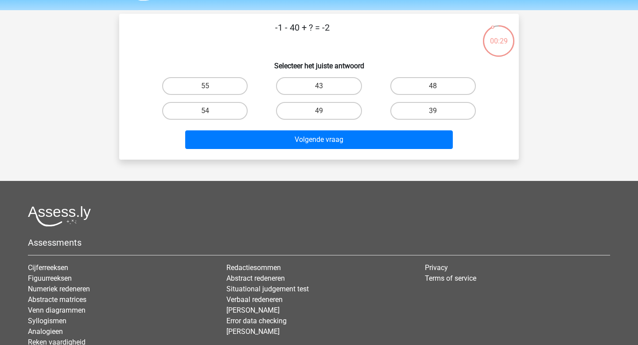
scroll to position [23, 0]
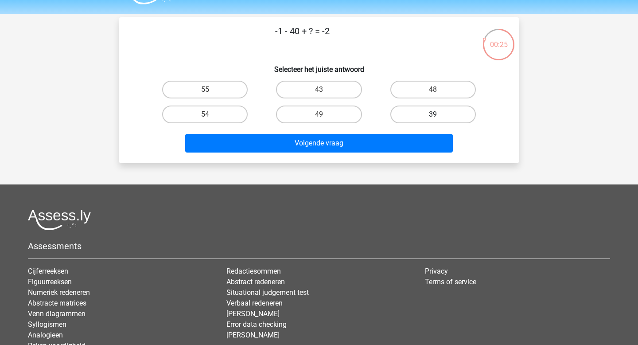
click at [411, 116] on label "39" at bounding box center [433, 114] width 86 height 18
click at [433, 116] on input "39" at bounding box center [436, 117] width 6 height 6
radio input "true"
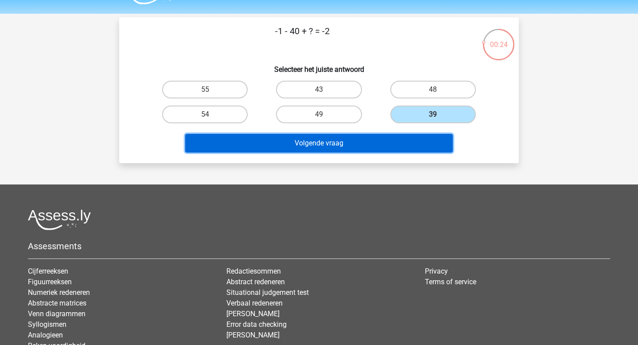
click at [360, 152] on button "Volgende vraag" at bounding box center [319, 143] width 268 height 19
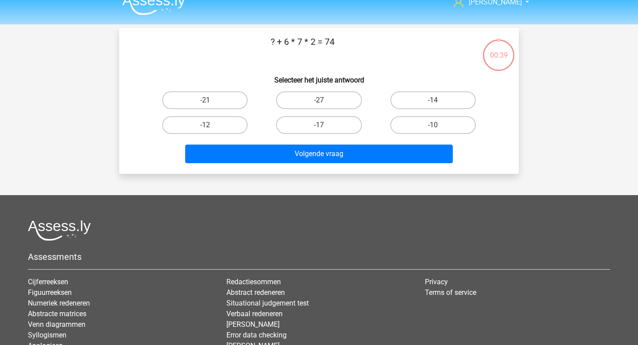
scroll to position [0, 0]
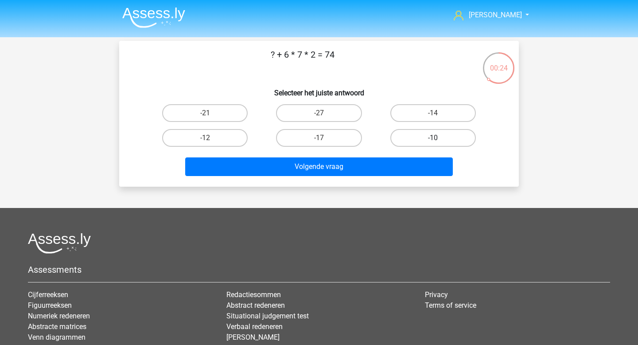
click at [458, 145] on label "-10" at bounding box center [433, 138] width 86 height 18
click at [439, 144] on input "-10" at bounding box center [436, 141] width 6 height 6
radio input "true"
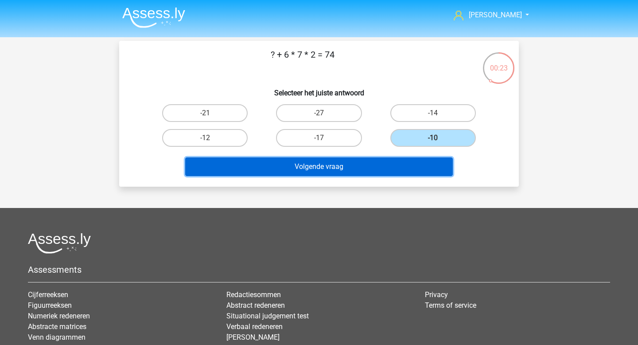
click at [388, 165] on button "Volgende vraag" at bounding box center [319, 166] width 268 height 19
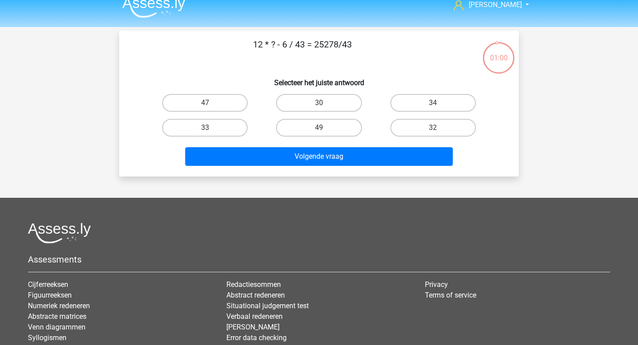
scroll to position [7, 0]
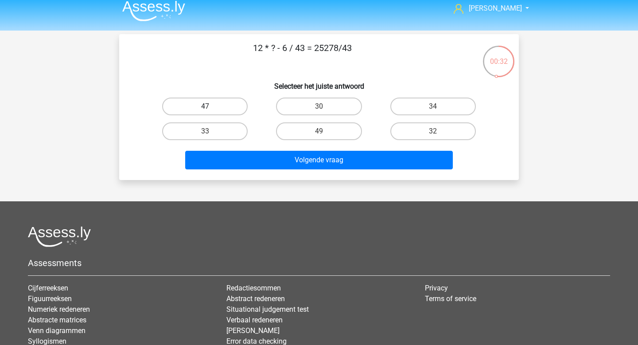
click at [230, 108] on label "47" at bounding box center [205, 106] width 86 height 18
click at [211, 108] on input "47" at bounding box center [208, 109] width 6 height 6
radio input "true"
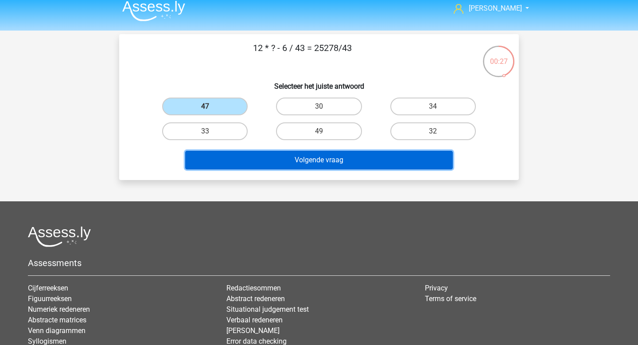
click at [296, 157] on button "Volgende vraag" at bounding box center [319, 160] width 268 height 19
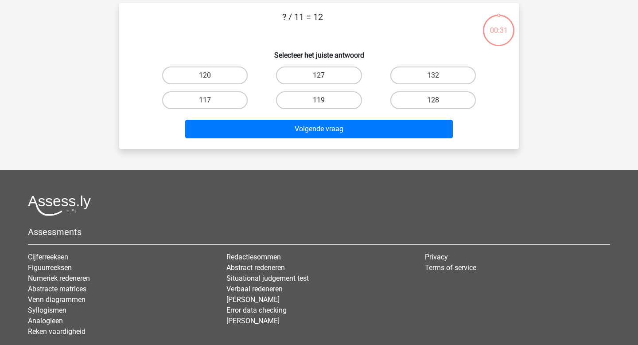
scroll to position [41, 0]
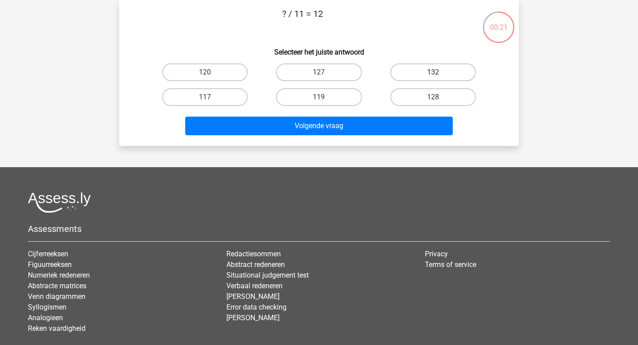
click at [430, 73] on label "132" at bounding box center [433, 72] width 86 height 18
click at [433, 73] on input "132" at bounding box center [436, 75] width 6 height 6
radio input "true"
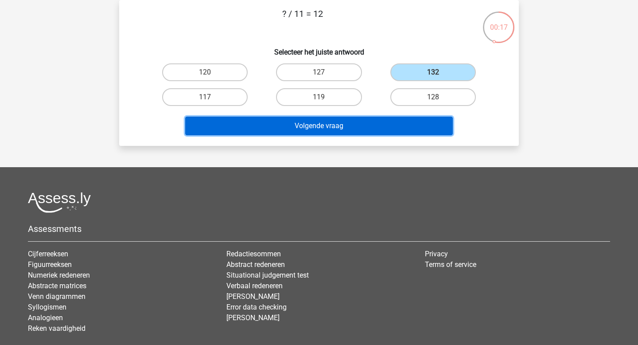
click at [374, 128] on button "Volgende vraag" at bounding box center [319, 126] width 268 height 19
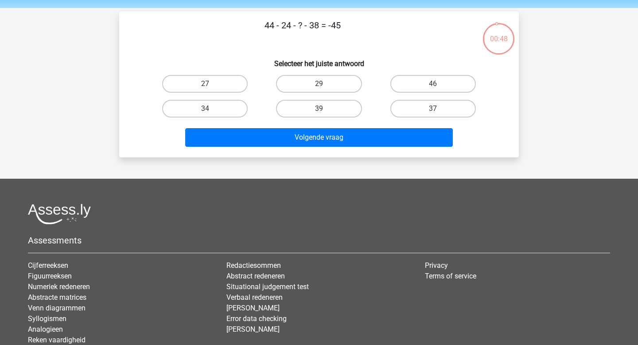
scroll to position [0, 0]
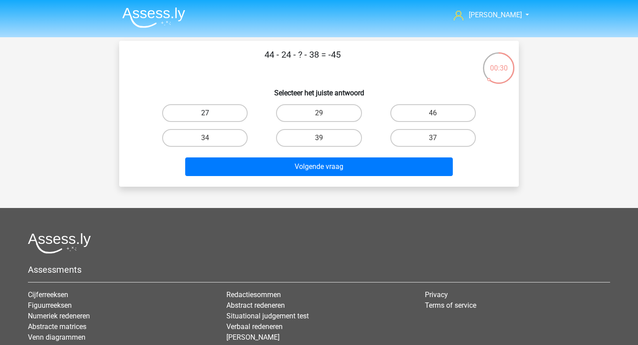
click at [231, 110] on label "27" at bounding box center [205, 113] width 86 height 18
click at [211, 113] on input "27" at bounding box center [208, 116] width 6 height 6
radio input "true"
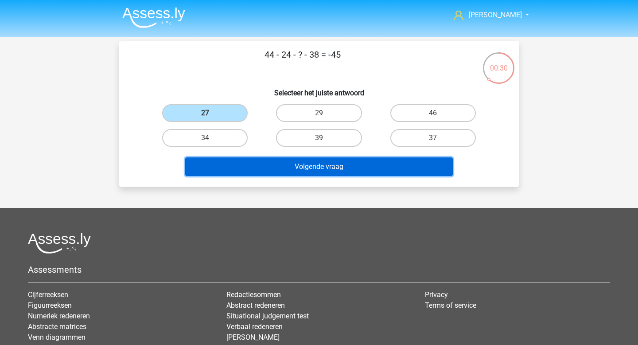
click at [354, 173] on button "Volgende vraag" at bounding box center [319, 166] width 268 height 19
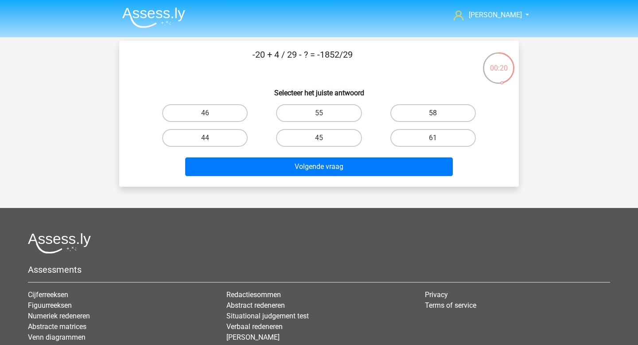
click at [412, 109] on label "58" at bounding box center [433, 113] width 86 height 18
click at [433, 113] on input "58" at bounding box center [436, 116] width 6 height 6
radio input "true"
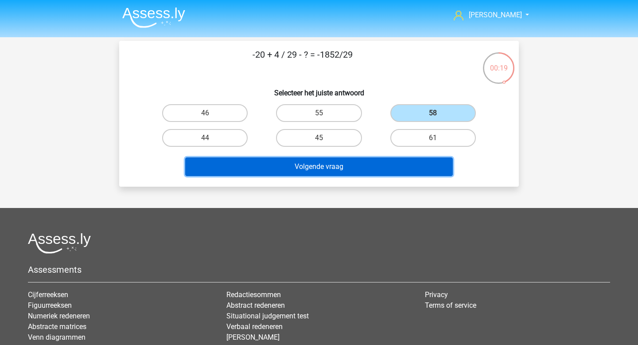
click at [389, 167] on button "Volgende vraag" at bounding box center [319, 166] width 268 height 19
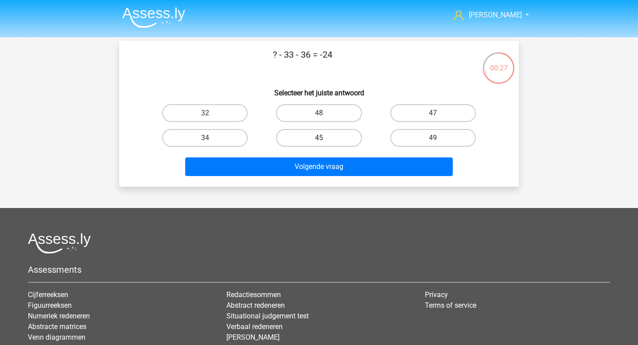
click at [350, 147] on label "45" at bounding box center [319, 138] width 86 height 18
click at [325, 144] on input "45" at bounding box center [322, 141] width 6 height 6
radio input "true"
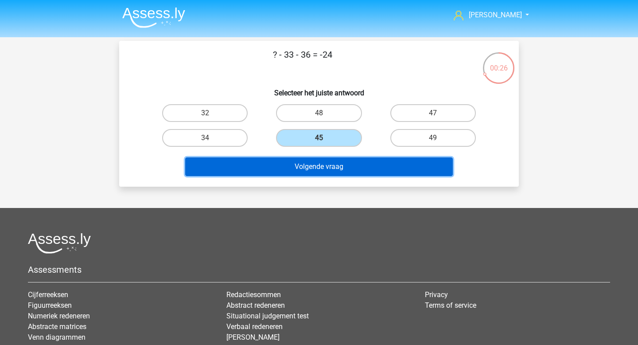
click at [350, 162] on button "Volgende vraag" at bounding box center [319, 166] width 268 height 19
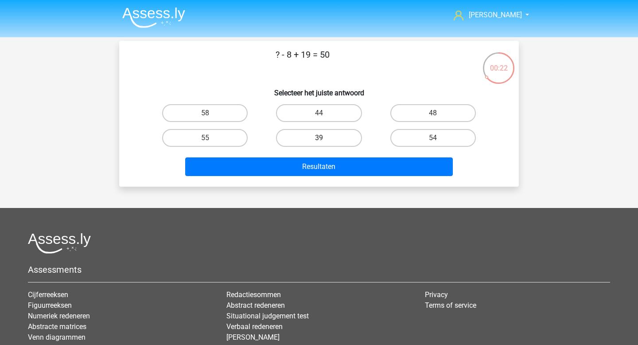
click at [334, 141] on label "39" at bounding box center [319, 138] width 86 height 18
click at [325, 141] on input "39" at bounding box center [322, 141] width 6 height 6
radio input "true"
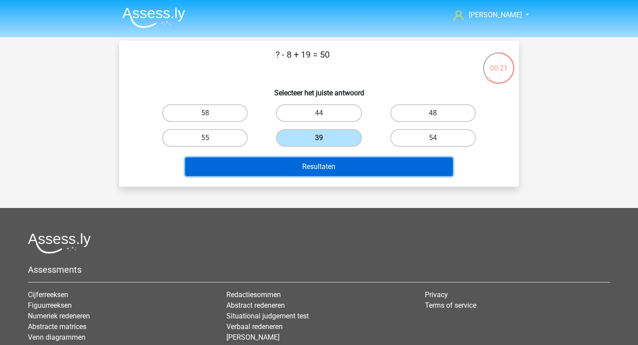
click at [337, 166] on button "Resultaten" at bounding box center [319, 166] width 268 height 19
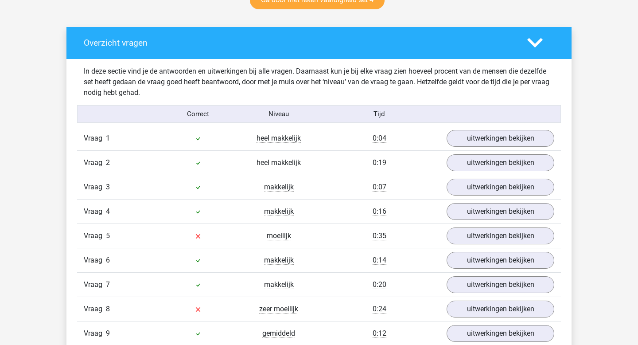
scroll to position [502, 0]
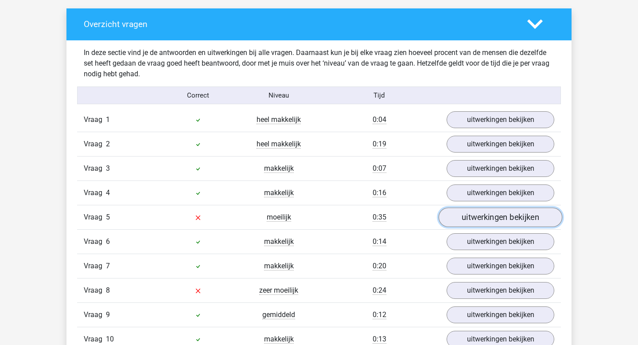
click at [499, 215] on link "uitwerkingen bekijken" at bounding box center [501, 217] width 124 height 19
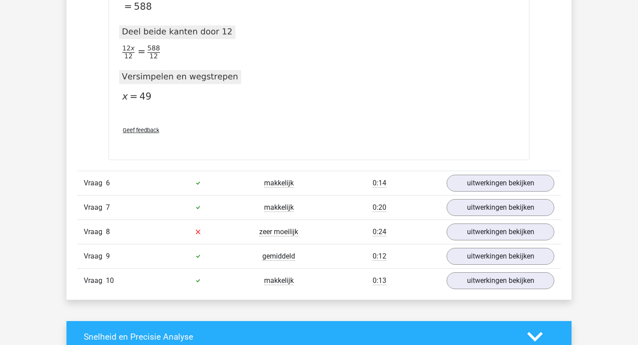
scroll to position [1044, 0]
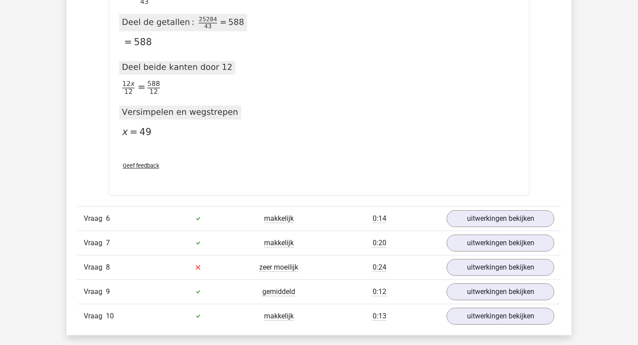
click at [132, 167] on span "Geef feedback" at bounding box center [141, 165] width 36 height 7
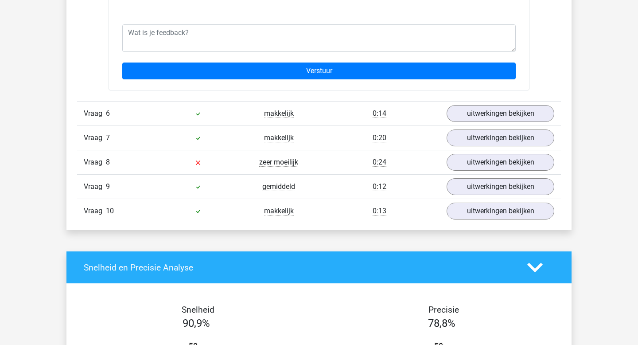
scroll to position [1219, 0]
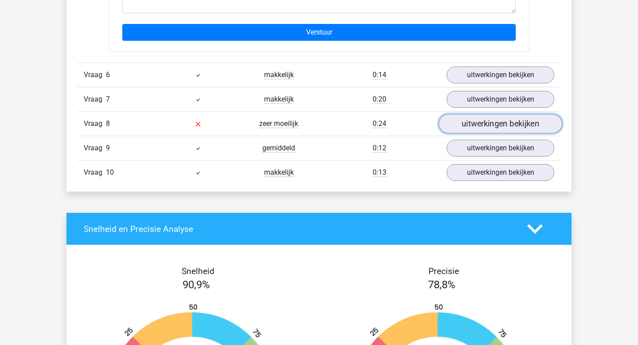
click at [486, 118] on link "uitwerkingen bekijken" at bounding box center [501, 123] width 124 height 19
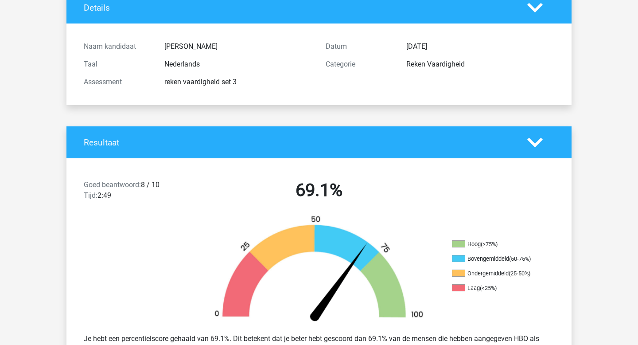
scroll to position [0, 0]
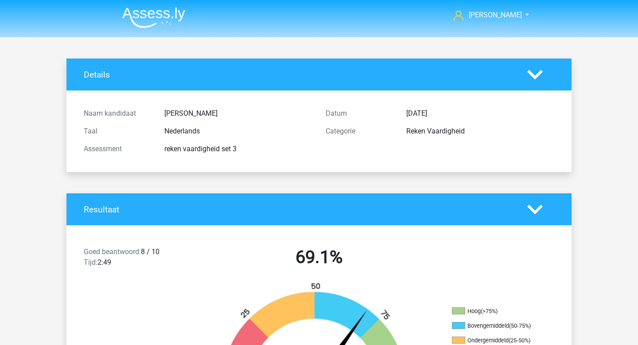
click at [142, 14] on img at bounding box center [153, 17] width 63 height 21
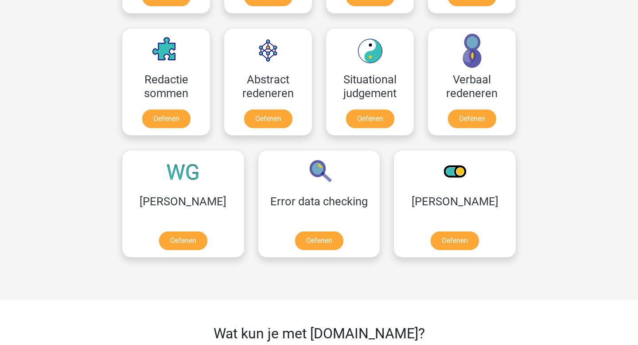
scroll to position [645, 0]
